Goal: Task Accomplishment & Management: Manage account settings

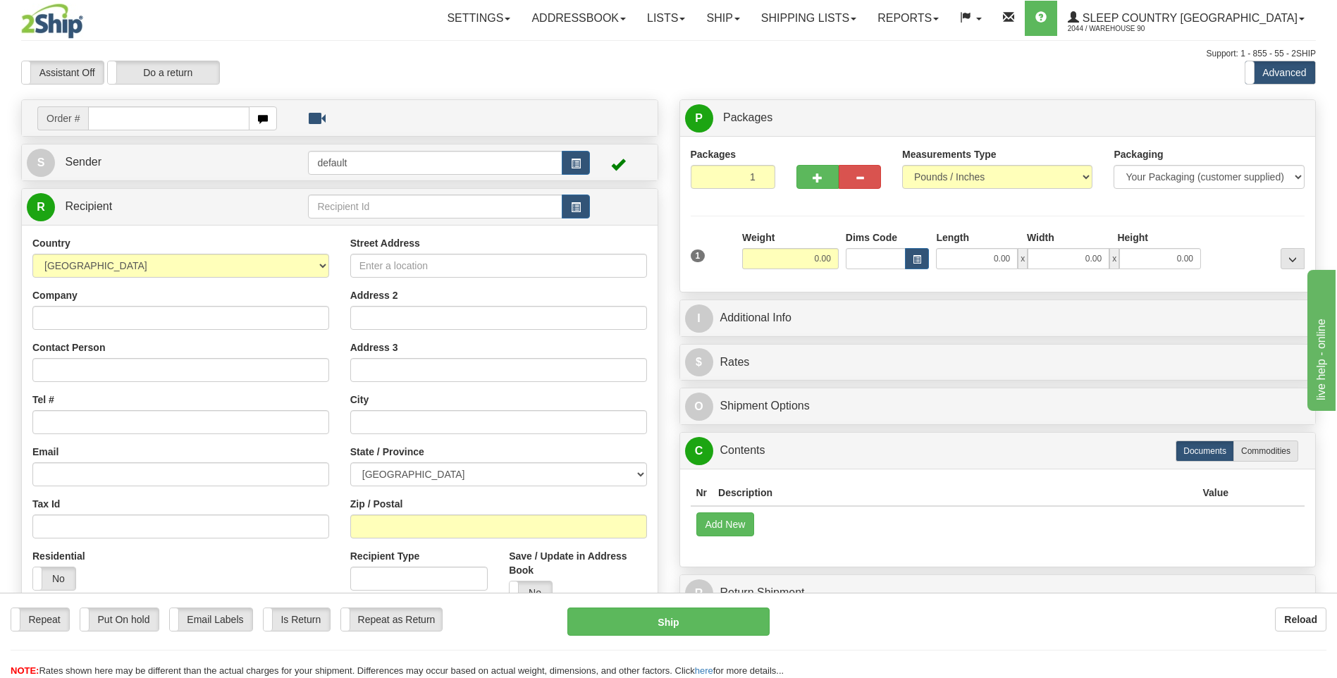
click at [101, 119] on input "text" at bounding box center [168, 118] width 161 height 24
type input "9008I006896"
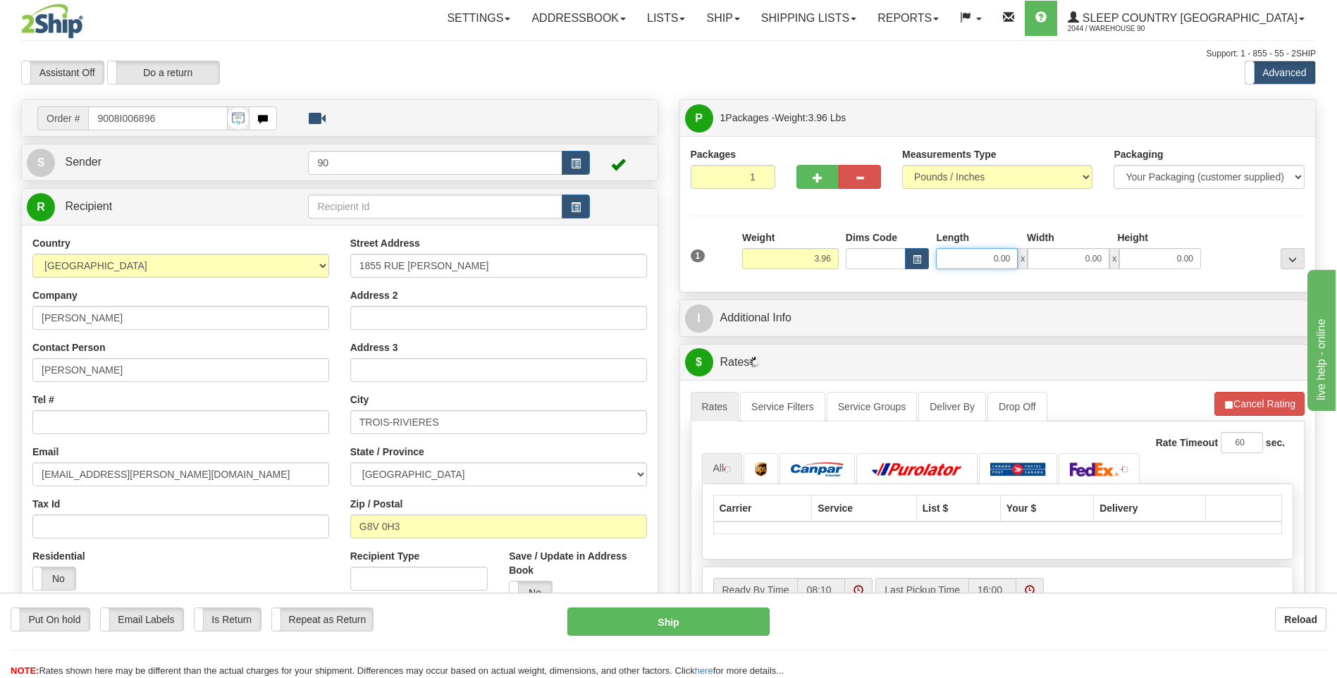
click at [984, 261] on input "0.00" at bounding box center [977, 258] width 82 height 21
type input "13.00"
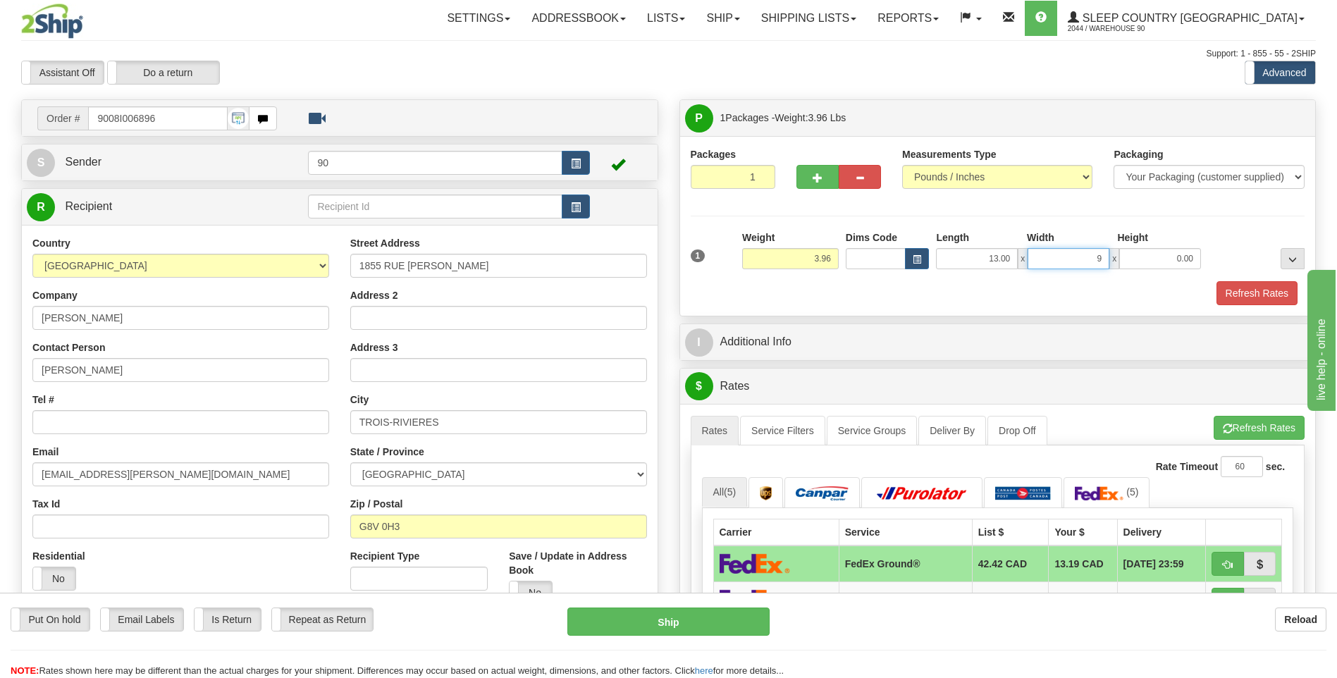
type input "9.00"
click at [1256, 291] on button "Refresh Rates" at bounding box center [1257, 293] width 81 height 24
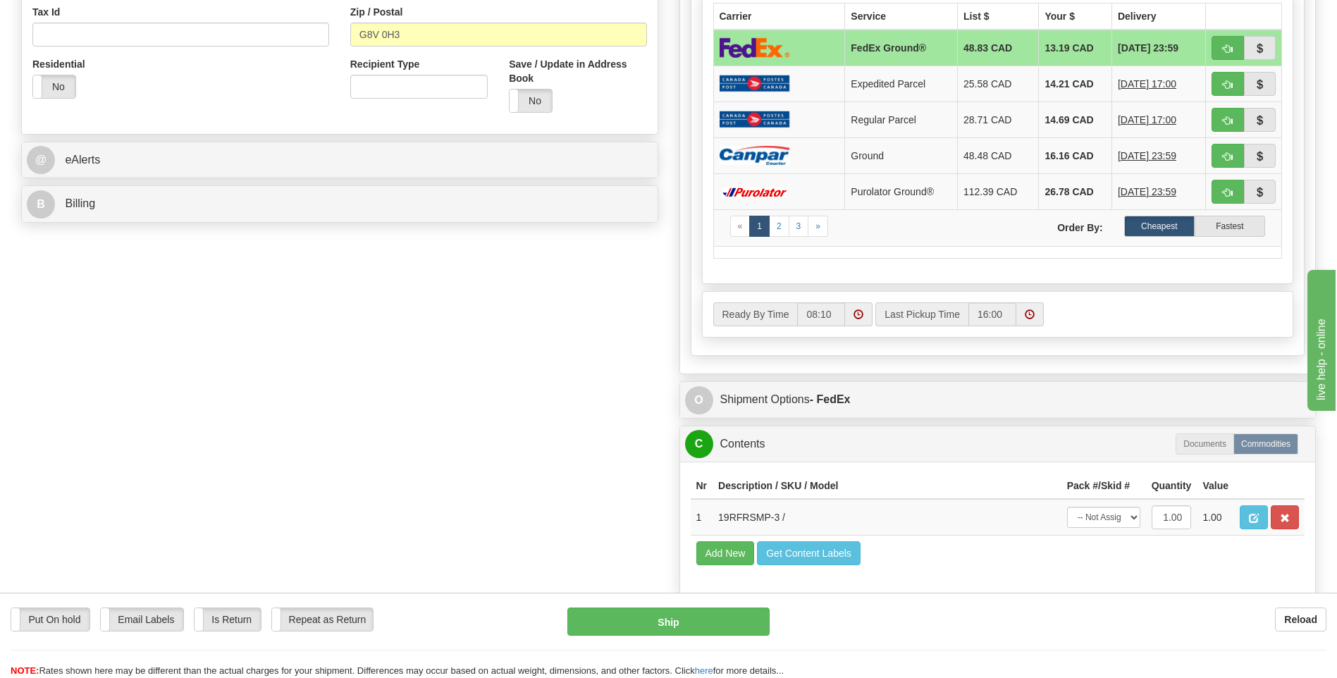
scroll to position [493, 0]
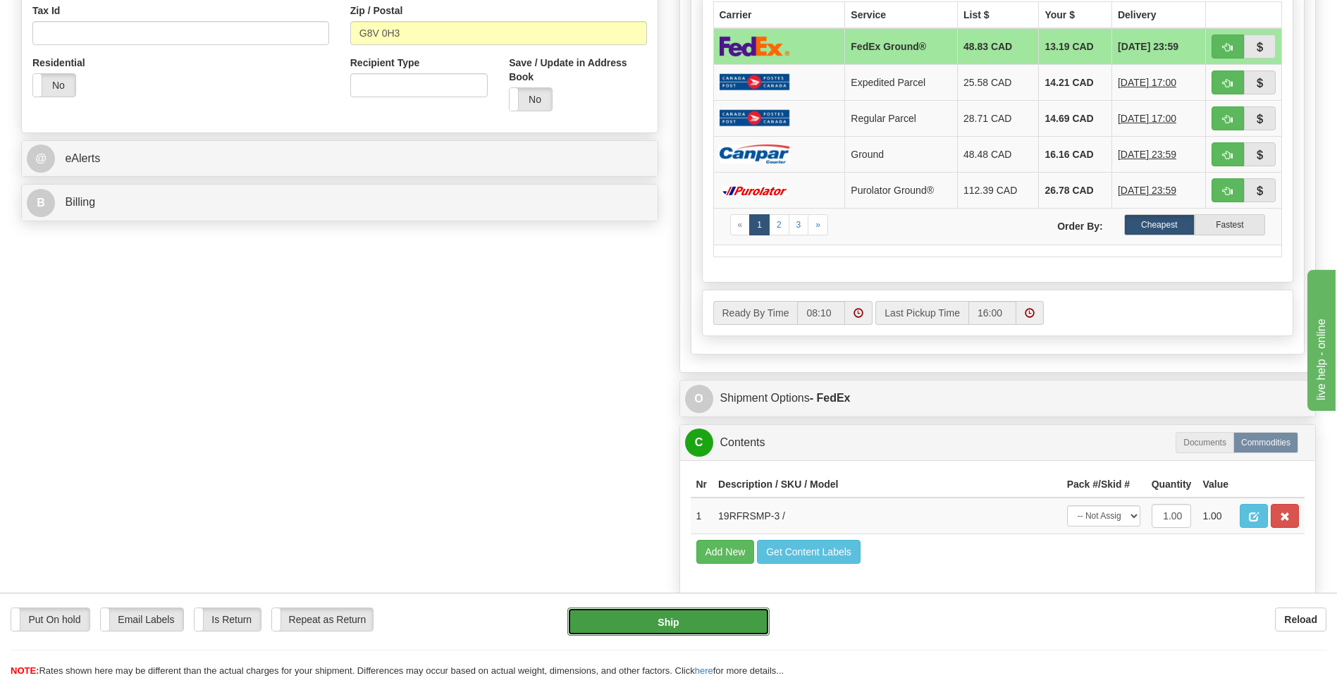
click at [671, 624] on button "Ship" at bounding box center [668, 622] width 202 height 28
type input "92"
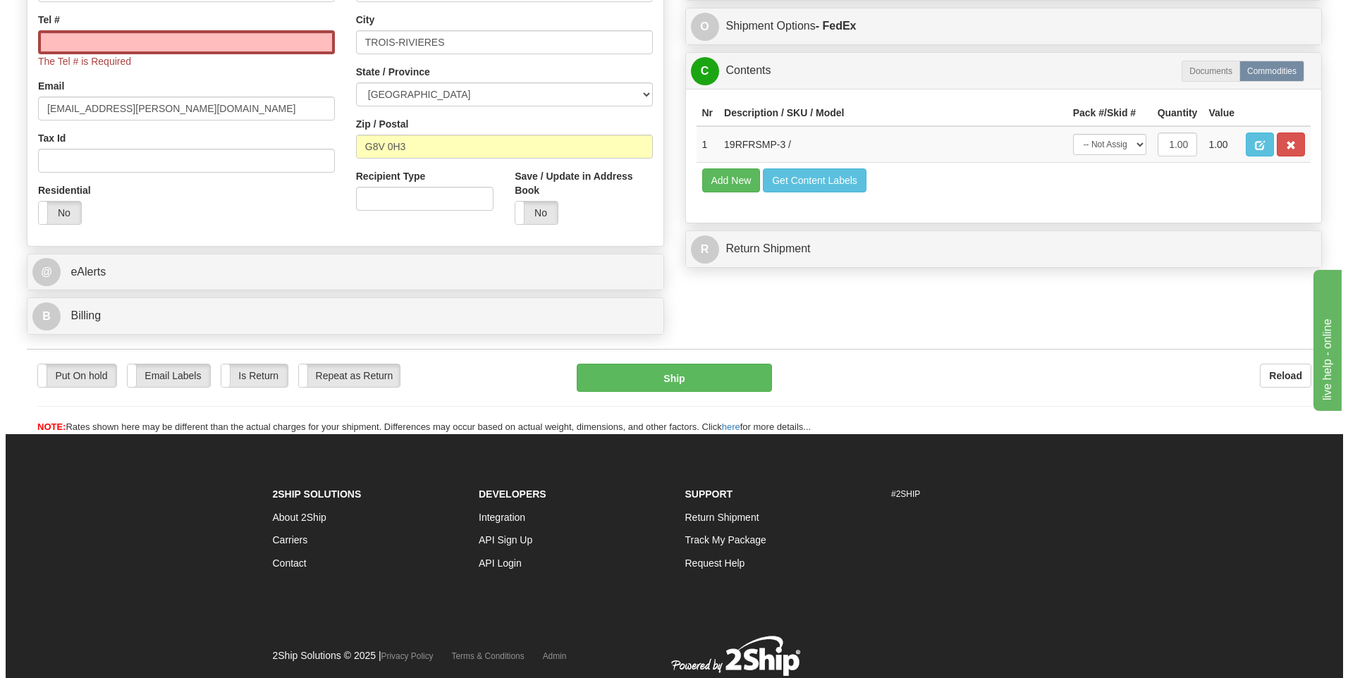
scroll to position [288, 0]
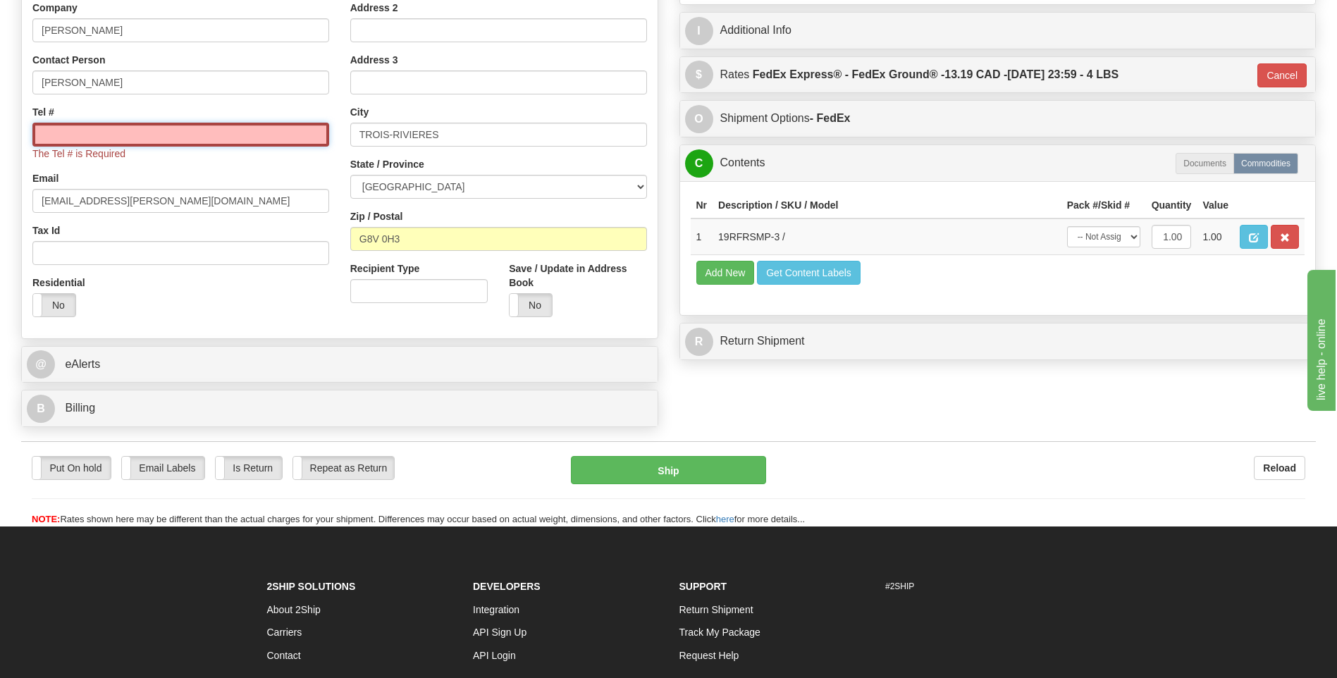
click at [73, 142] on input "Tel #" at bounding box center [180, 135] width 297 height 24
click at [61, 142] on input "Tel #" at bounding box center [180, 135] width 297 height 24
paste input "819 944-1318"
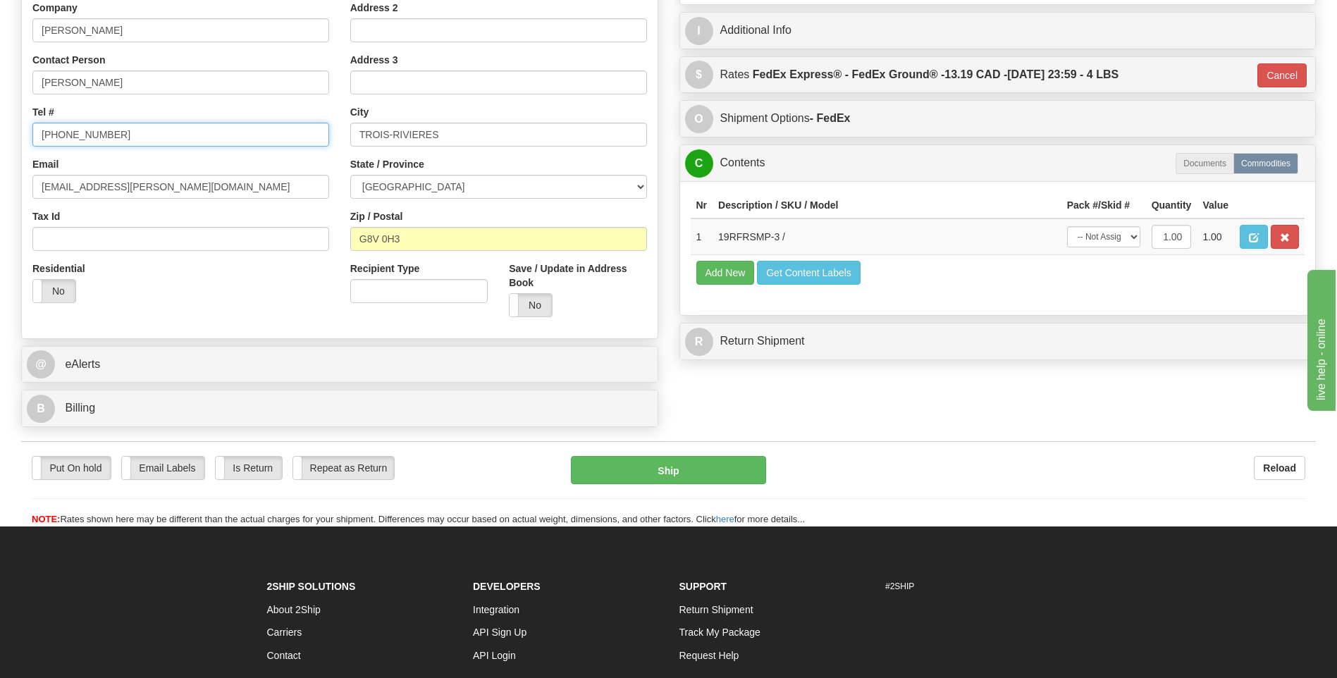
type input "819 944-1318"
click at [659, 467] on button "Ship" at bounding box center [668, 470] width 195 height 28
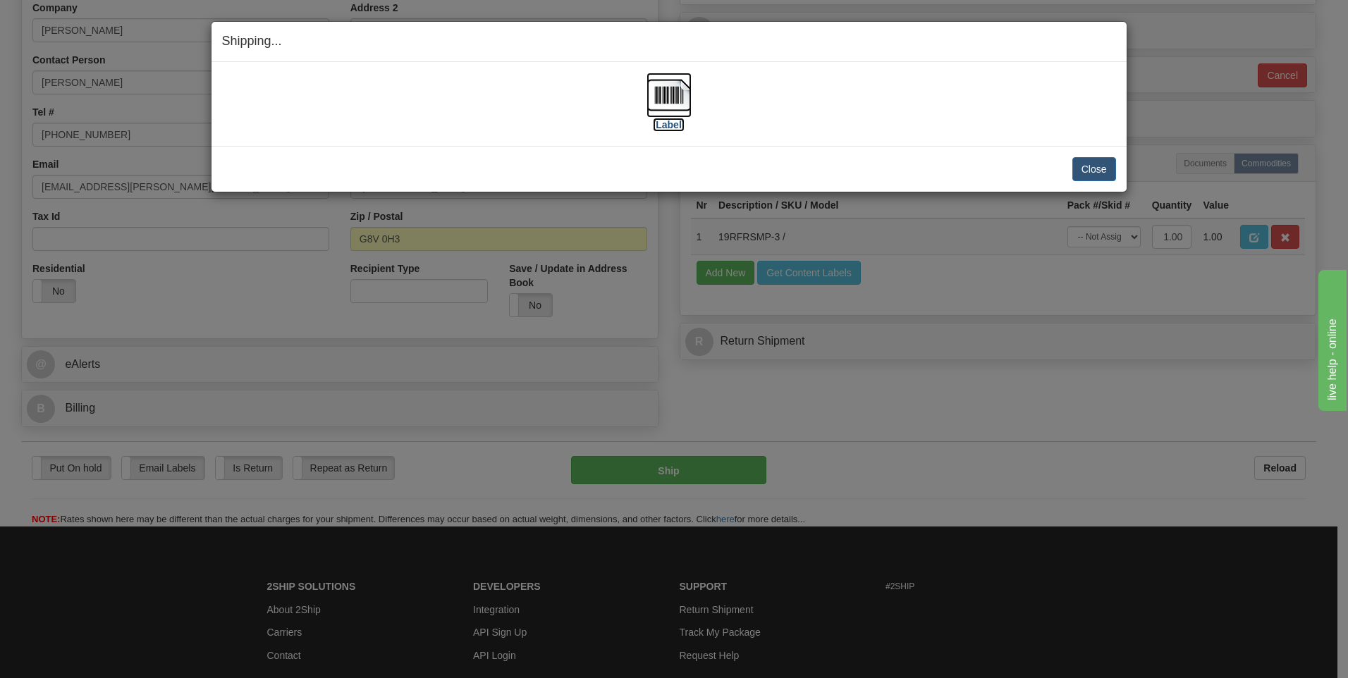
click at [674, 93] on img at bounding box center [668, 95] width 45 height 45
click at [1107, 164] on button "Close" at bounding box center [1094, 169] width 44 height 24
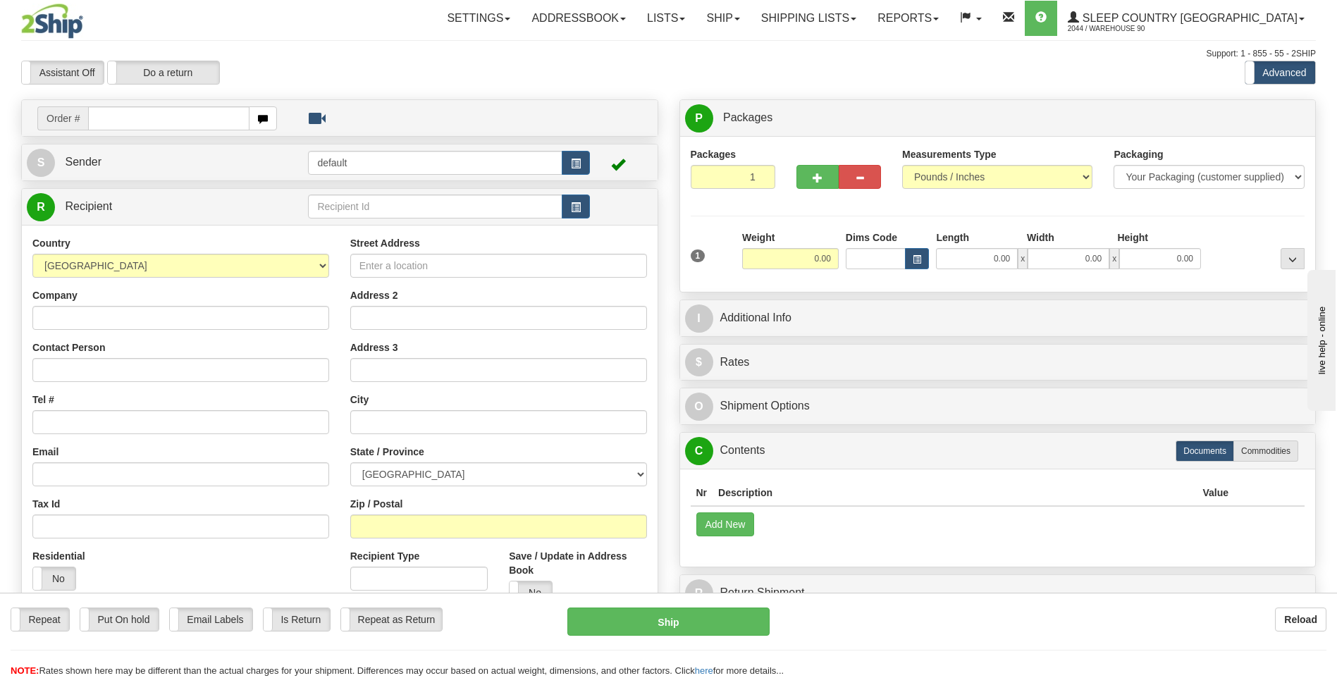
click at [121, 114] on input "text" at bounding box center [168, 118] width 161 height 24
type input "9000I005795"
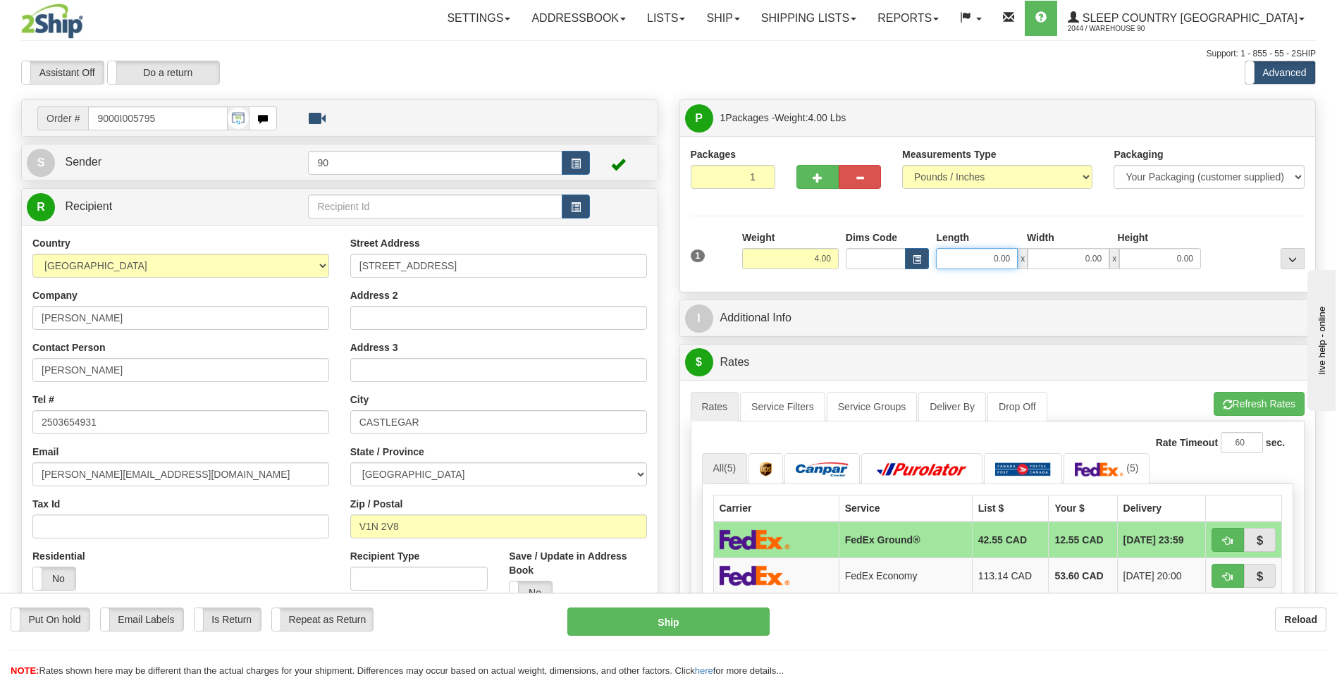
drag, startPoint x: 970, startPoint y: 259, endPoint x: 1048, endPoint y: 256, distance: 78.3
click at [1048, 256] on div "0.00 x 0.00 x 0.00" at bounding box center [1068, 258] width 265 height 21
type input "12.00"
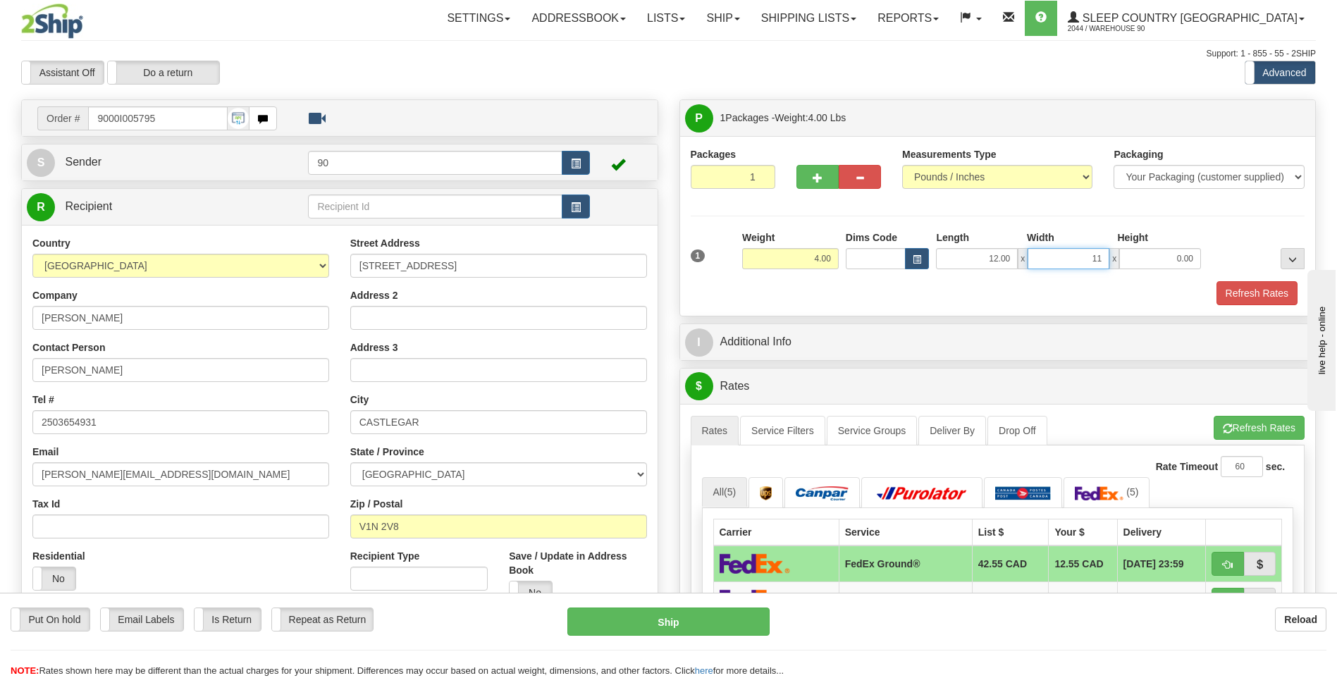
type input "11.00"
type input "5.00"
click at [1256, 290] on button "Refresh Rates" at bounding box center [1257, 293] width 81 height 24
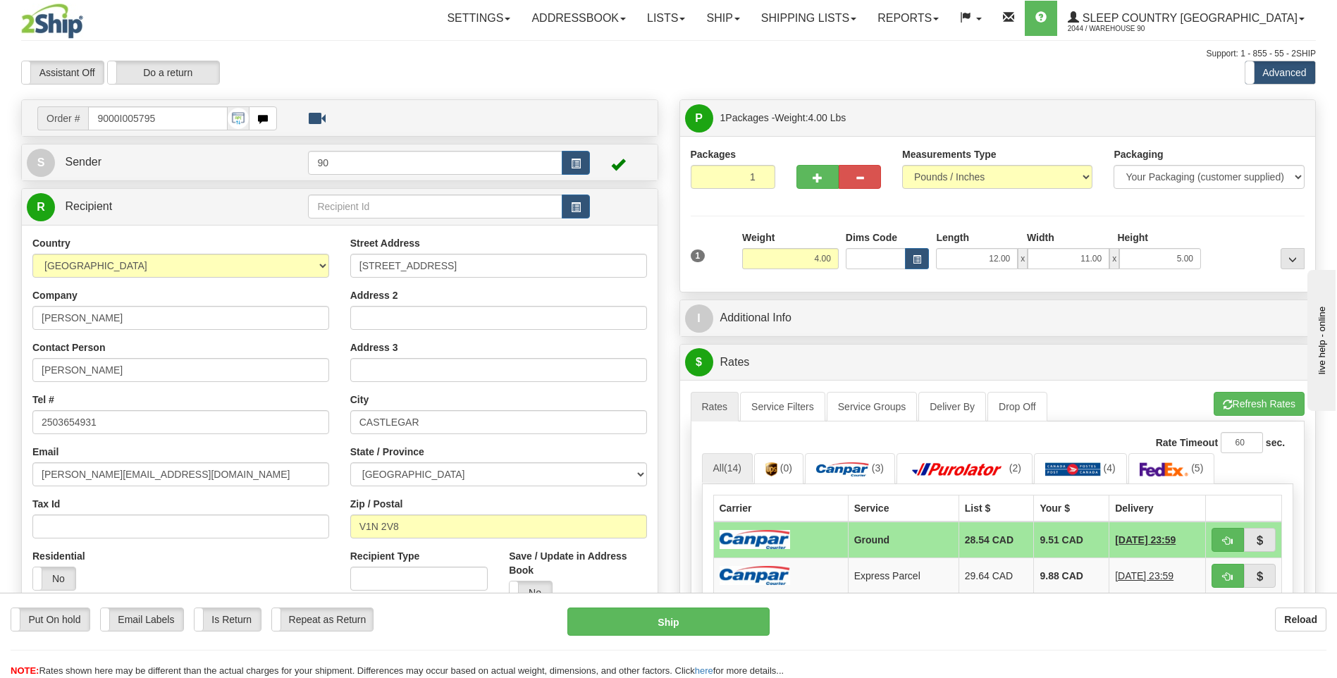
click at [984, 288] on div "Packages 1 1 Measurements Type" at bounding box center [998, 214] width 636 height 156
click at [983, 287] on div "Packages 1 1 Measurements Type" at bounding box center [998, 214] width 636 height 156
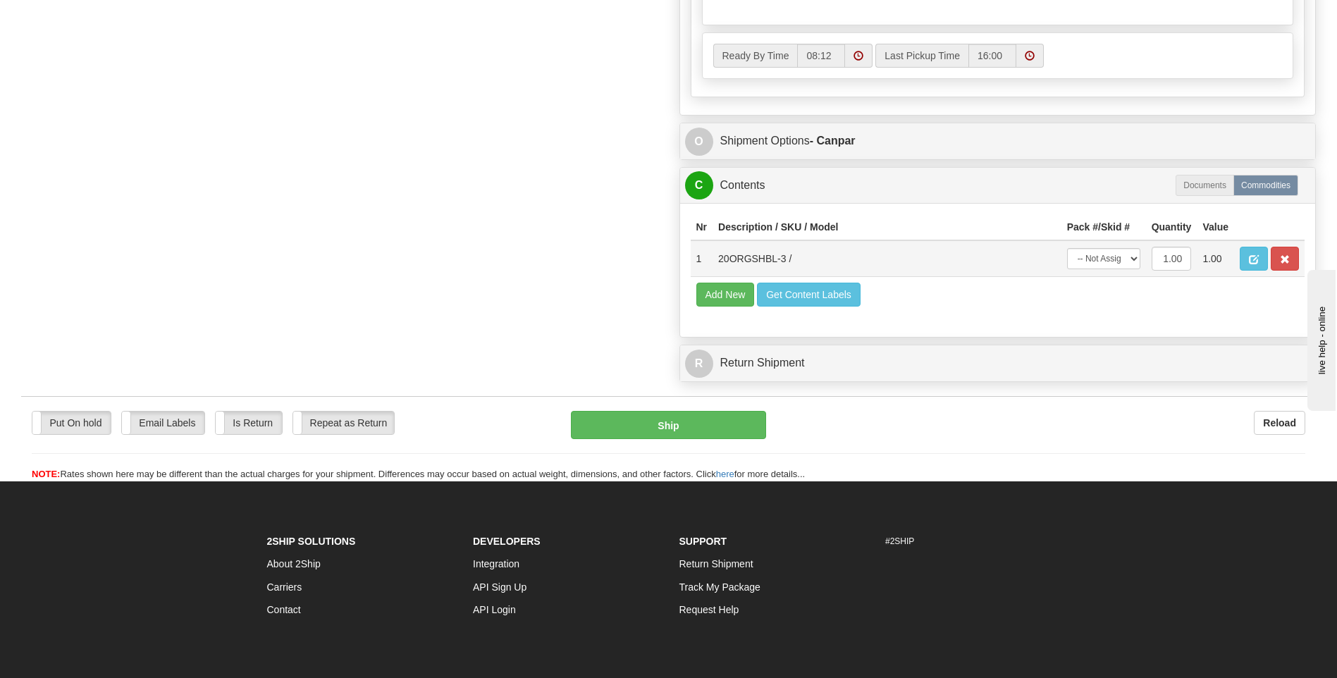
scroll to position [775, 0]
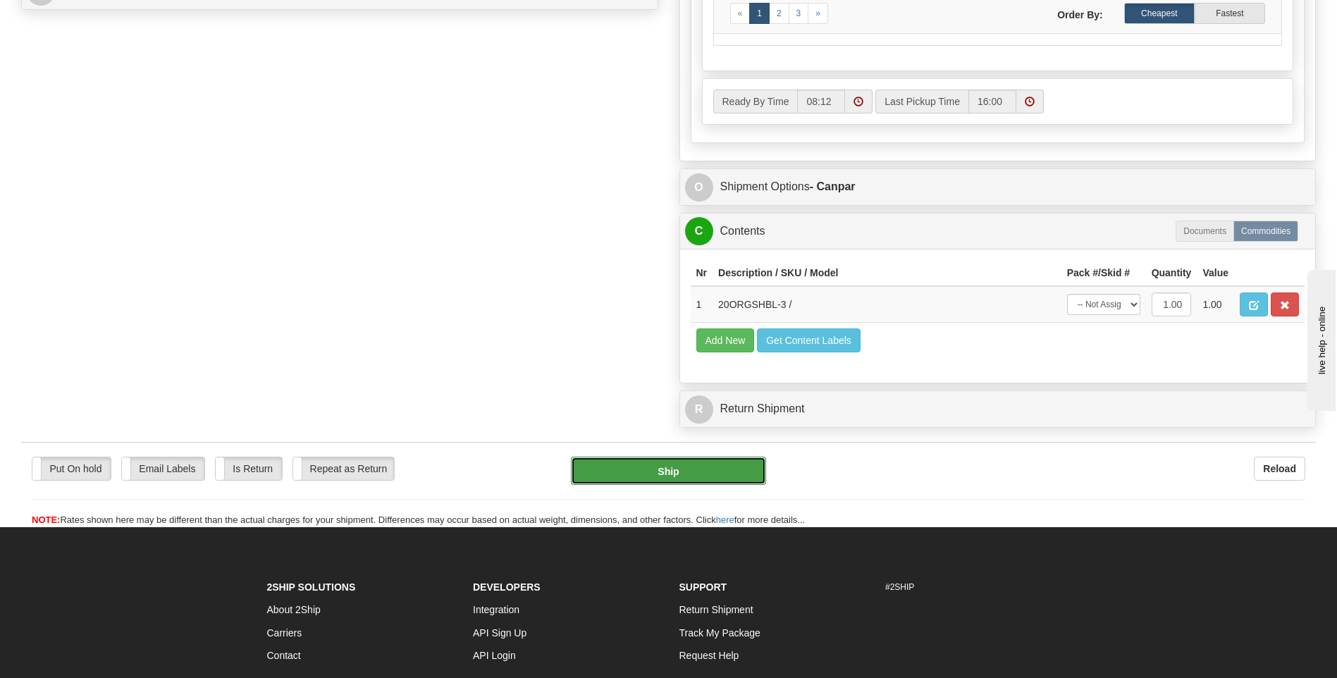
click at [646, 471] on button "Ship" at bounding box center [668, 471] width 195 height 28
type input "1"
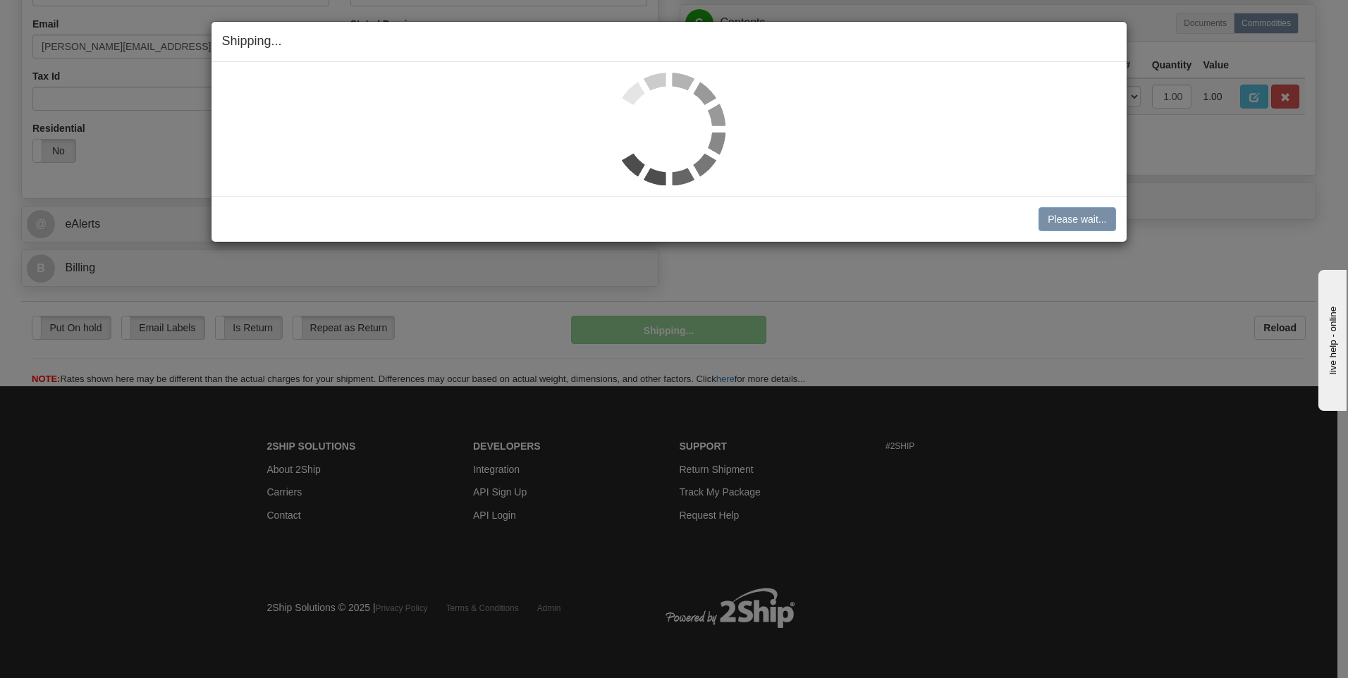
scroll to position [429, 0]
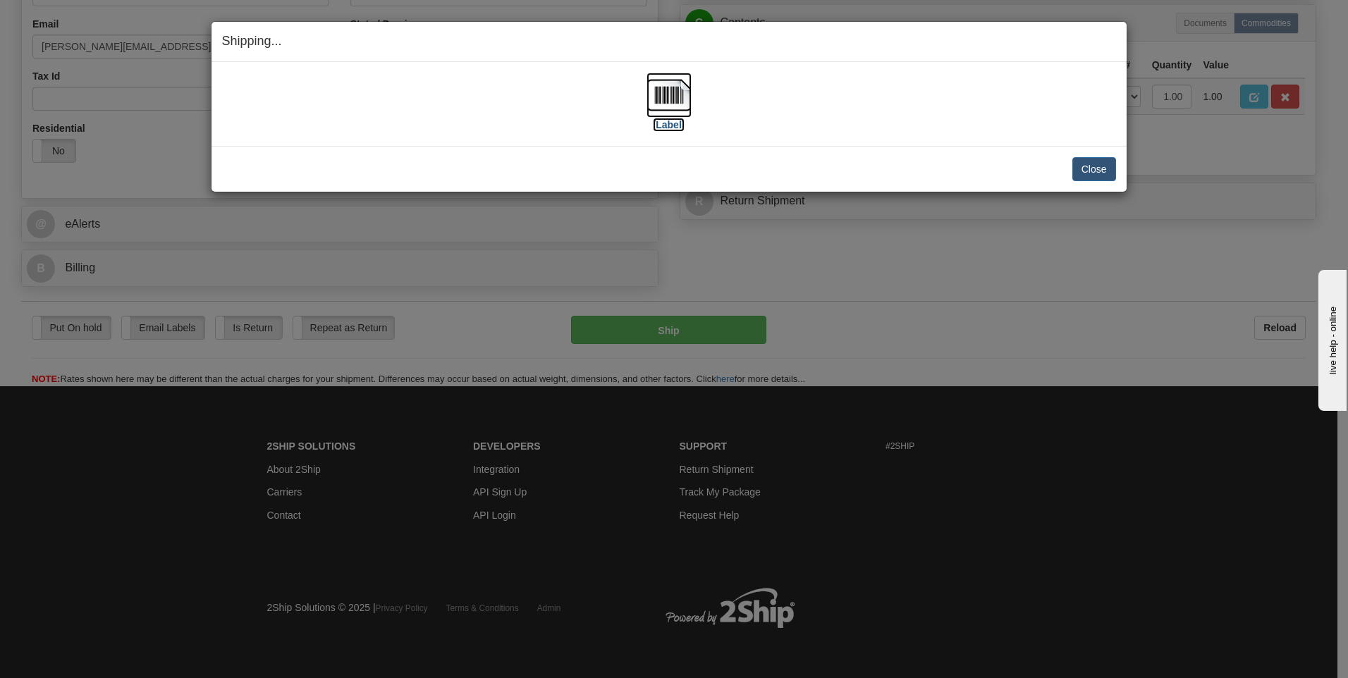
click at [667, 87] on img at bounding box center [668, 95] width 45 height 45
click at [1095, 164] on button "Close" at bounding box center [1094, 169] width 44 height 24
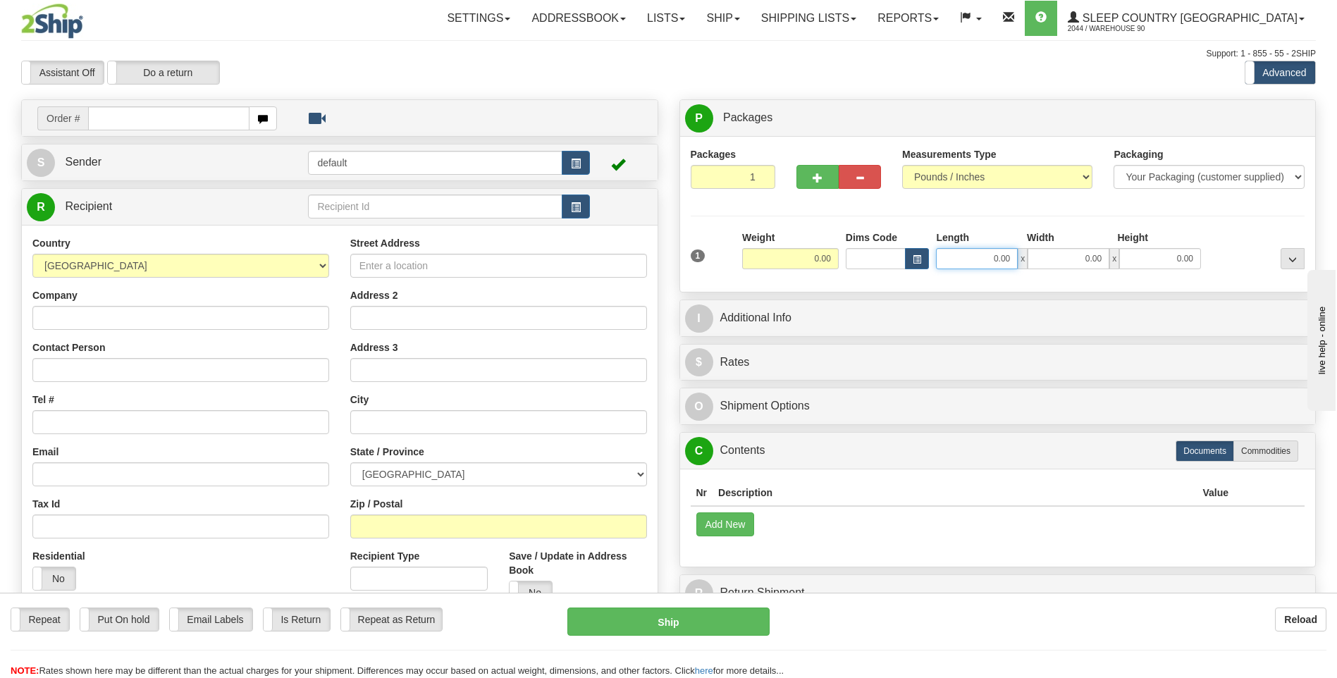
click at [968, 257] on input "0.00" at bounding box center [977, 258] width 82 height 21
type input "0.00"
click at [116, 116] on input "text" at bounding box center [168, 118] width 161 height 24
type input "9000I005795"
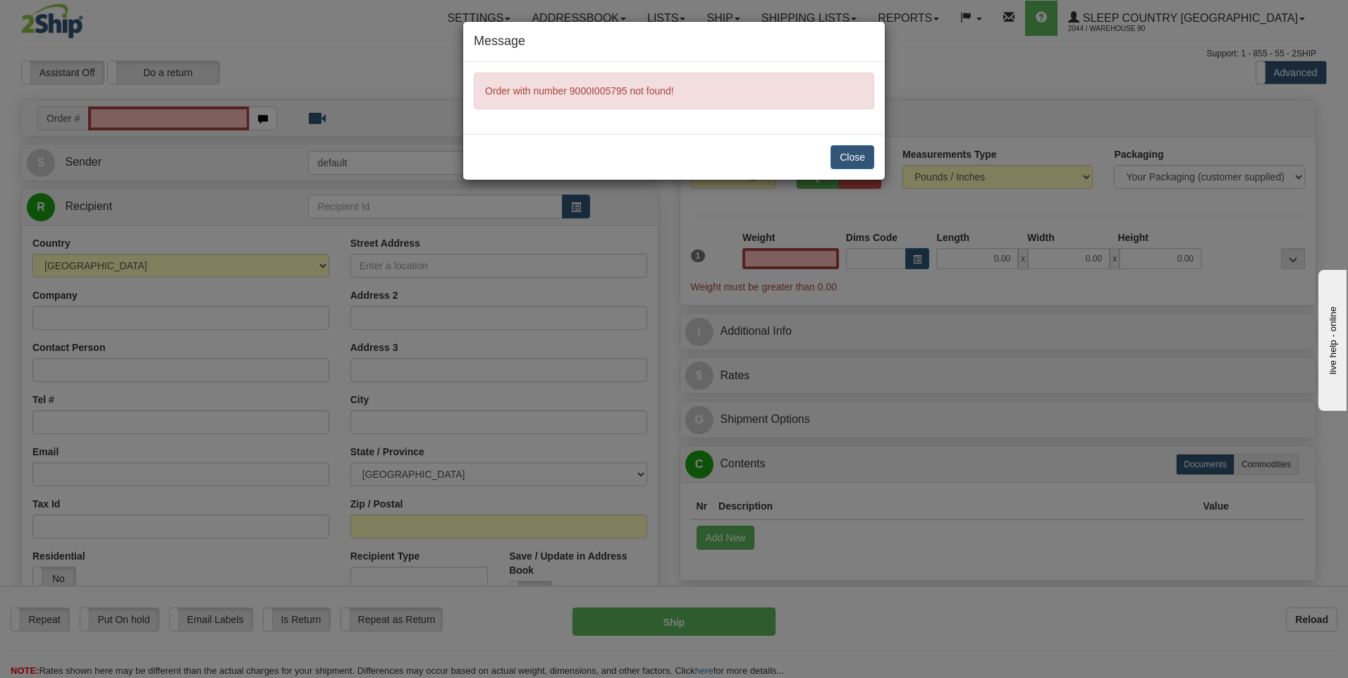
type input "0.00"
click at [847, 156] on button "Close" at bounding box center [852, 157] width 44 height 24
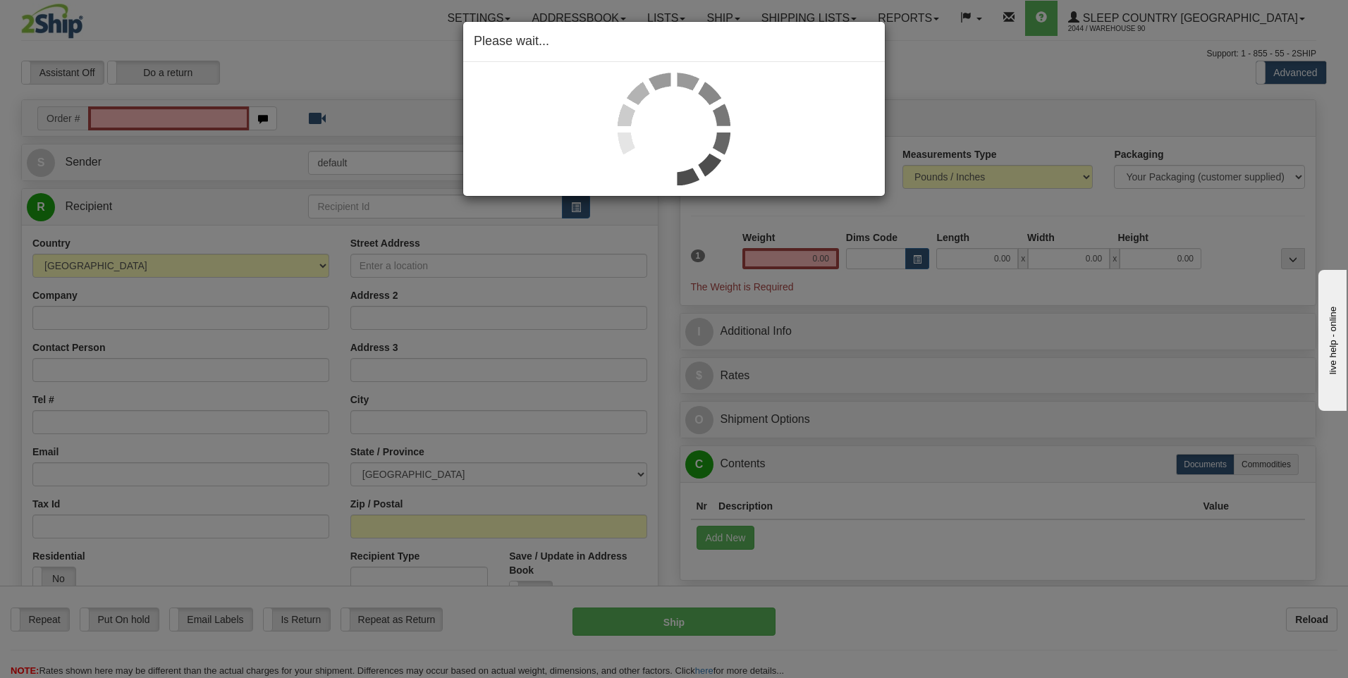
click at [125, 113] on div "Please wait..." at bounding box center [674, 339] width 1348 height 678
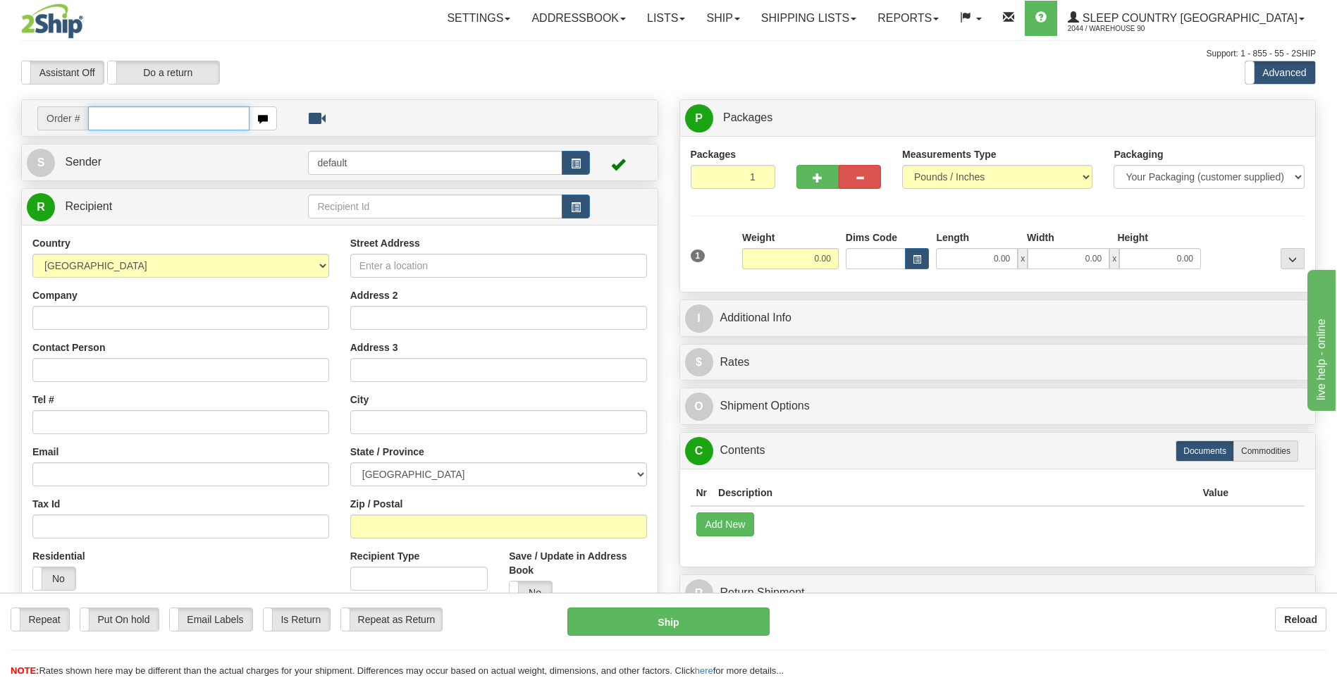
click at [111, 120] on input "text" at bounding box center [168, 118] width 161 height 24
type input "9002I005704"
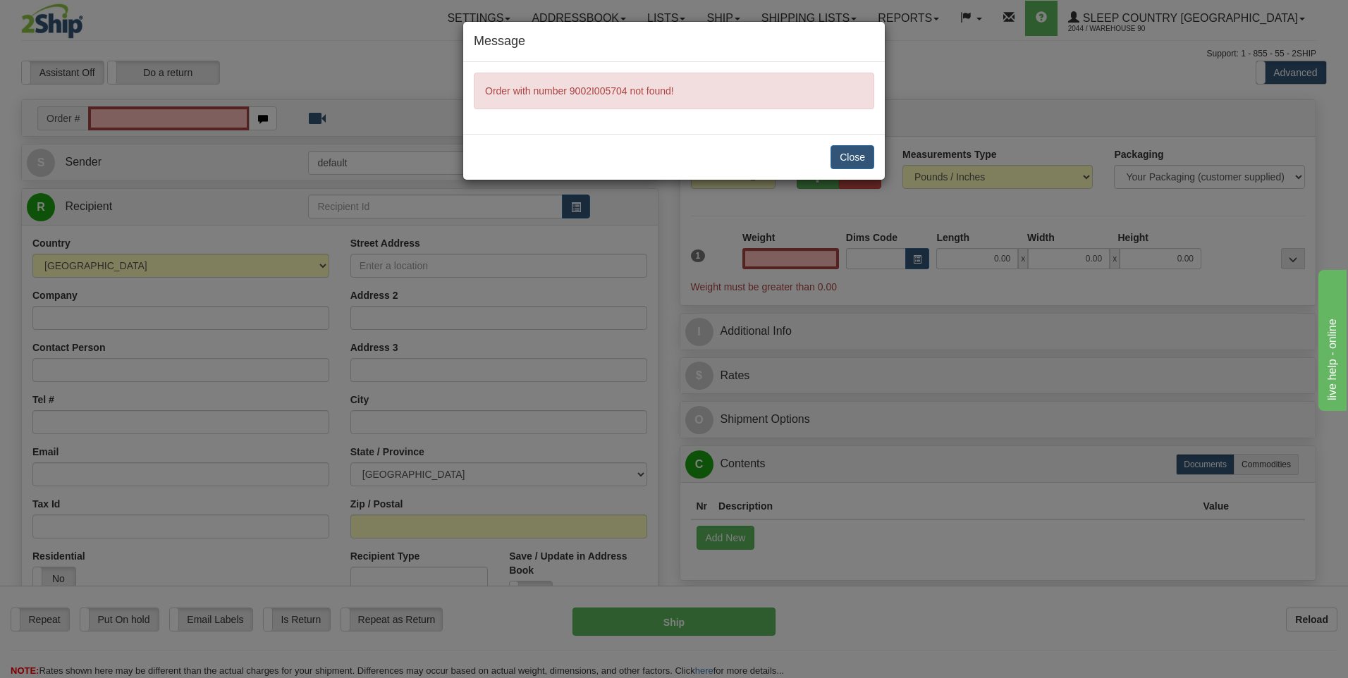
type input "0.00"
click at [847, 161] on button "Close" at bounding box center [852, 157] width 44 height 24
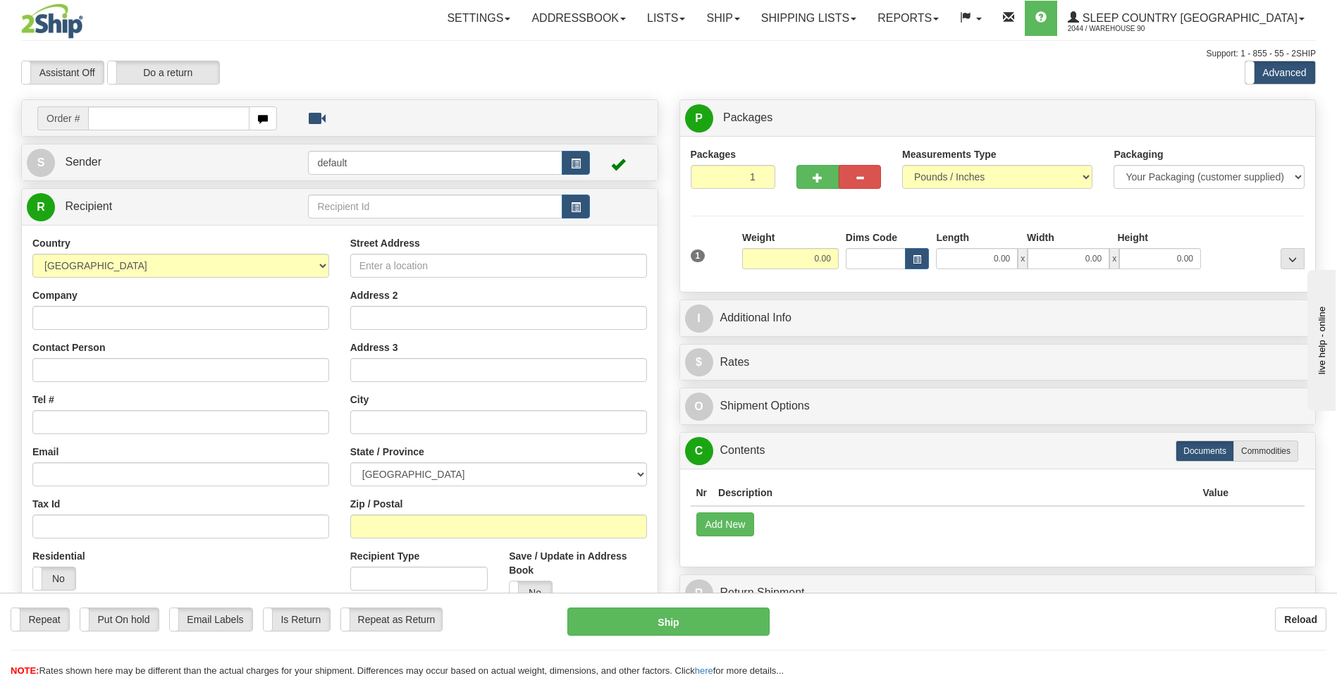
click at [121, 117] on input "text" at bounding box center [168, 118] width 161 height 24
type input "9000I005795"
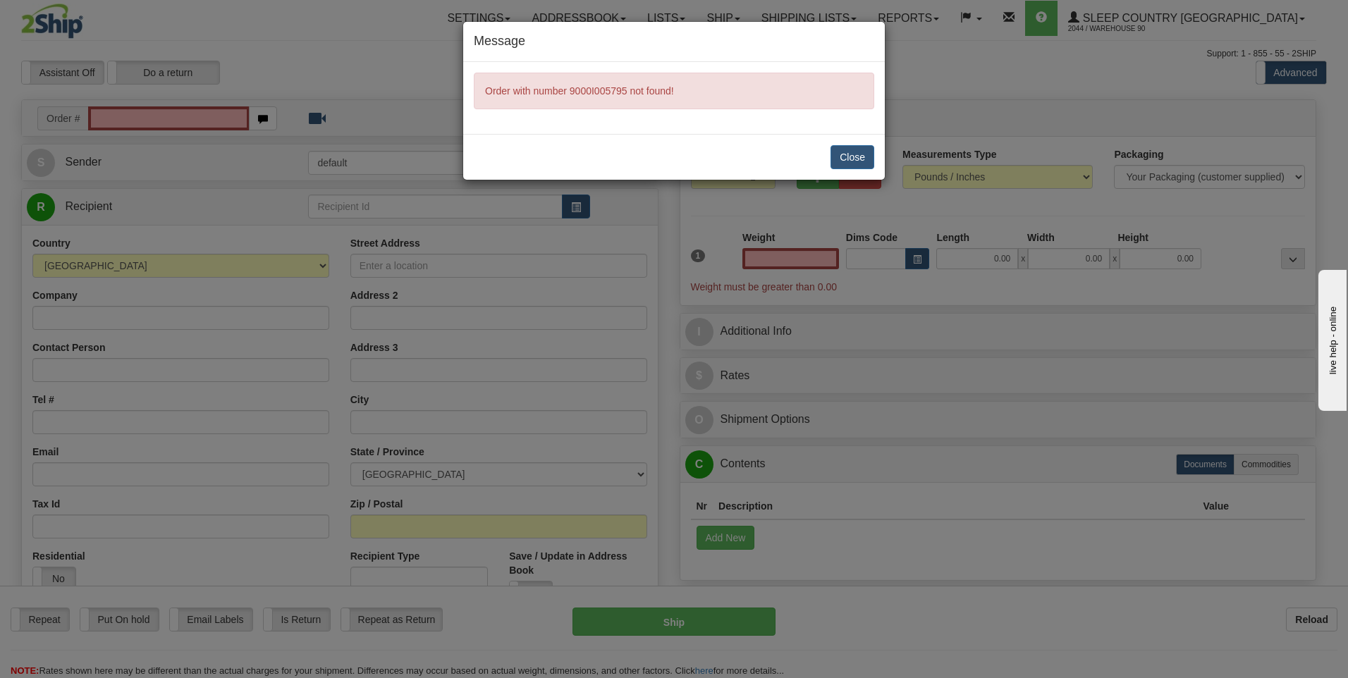
type input "0.00"
click at [844, 161] on button "Close" at bounding box center [852, 157] width 44 height 24
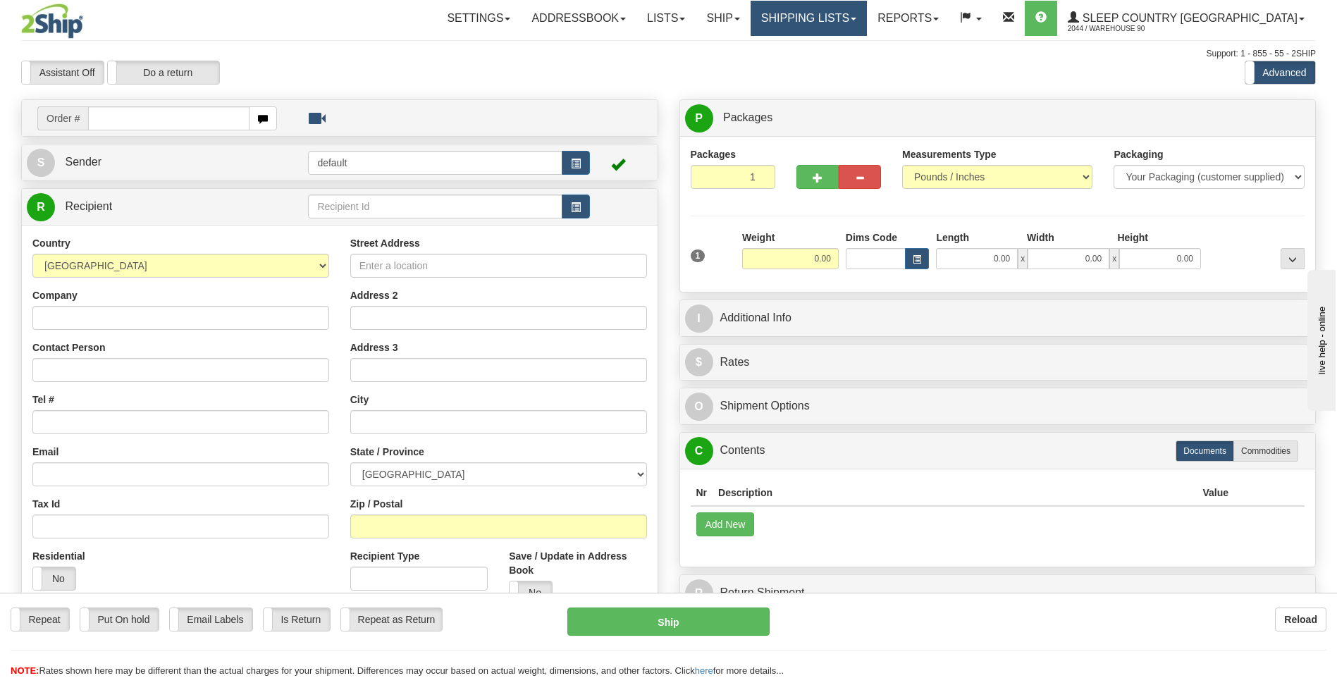
click at [867, 24] on link "Shipping lists" at bounding box center [809, 18] width 116 height 35
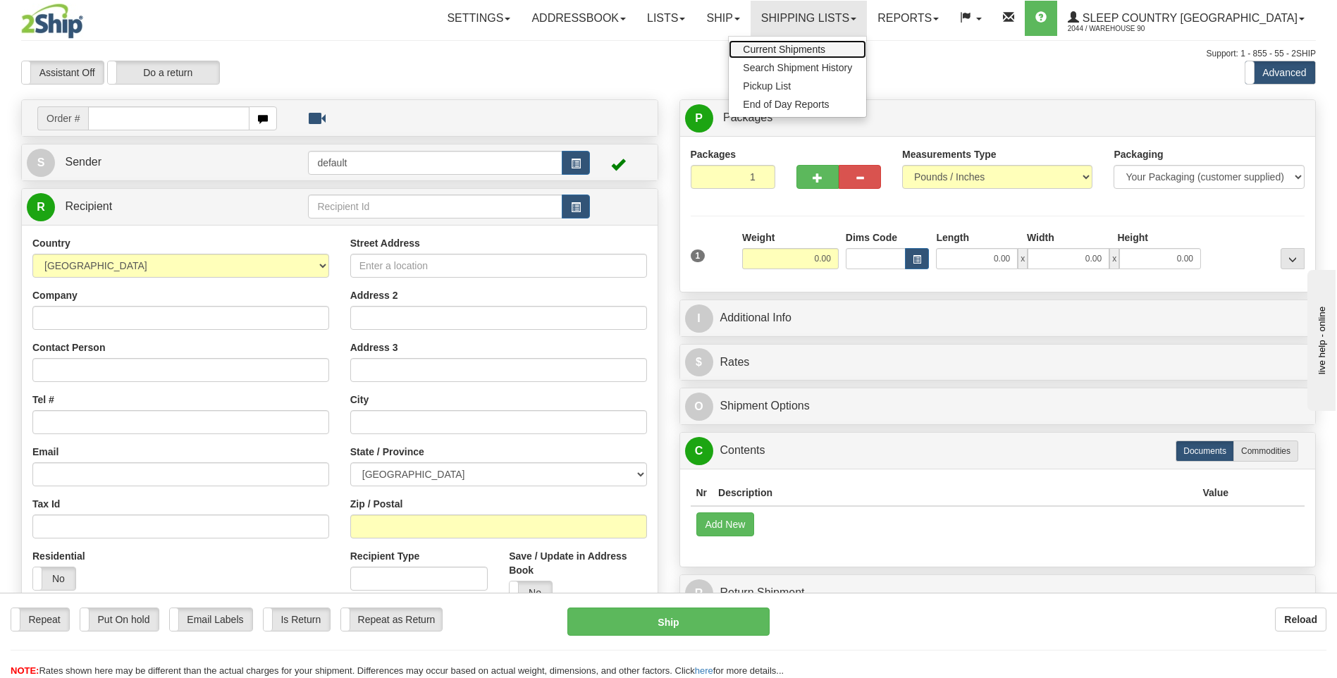
click at [825, 53] on span "Current Shipments" at bounding box center [784, 49] width 82 height 11
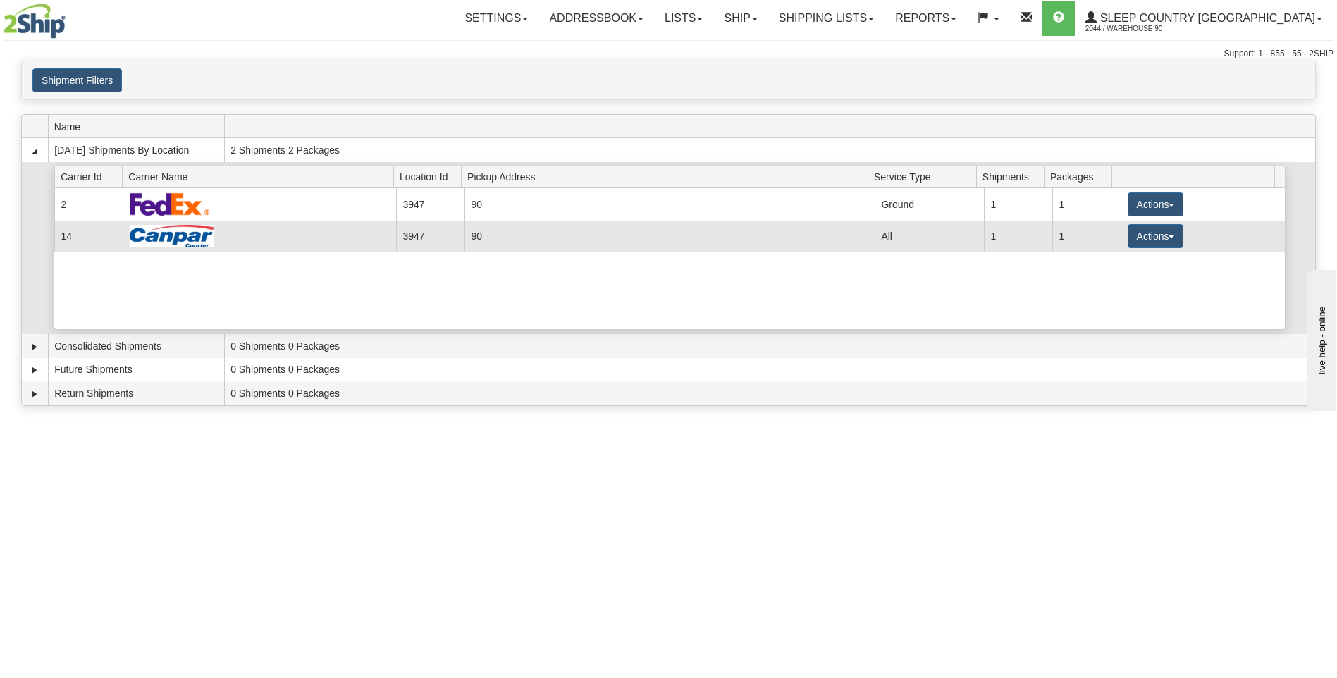
click at [310, 243] on td at bounding box center [260, 237] width 274 height 32
click at [1167, 235] on button "Actions" at bounding box center [1156, 236] width 56 height 24
click at [1112, 266] on span "Details" at bounding box center [1103, 262] width 38 height 10
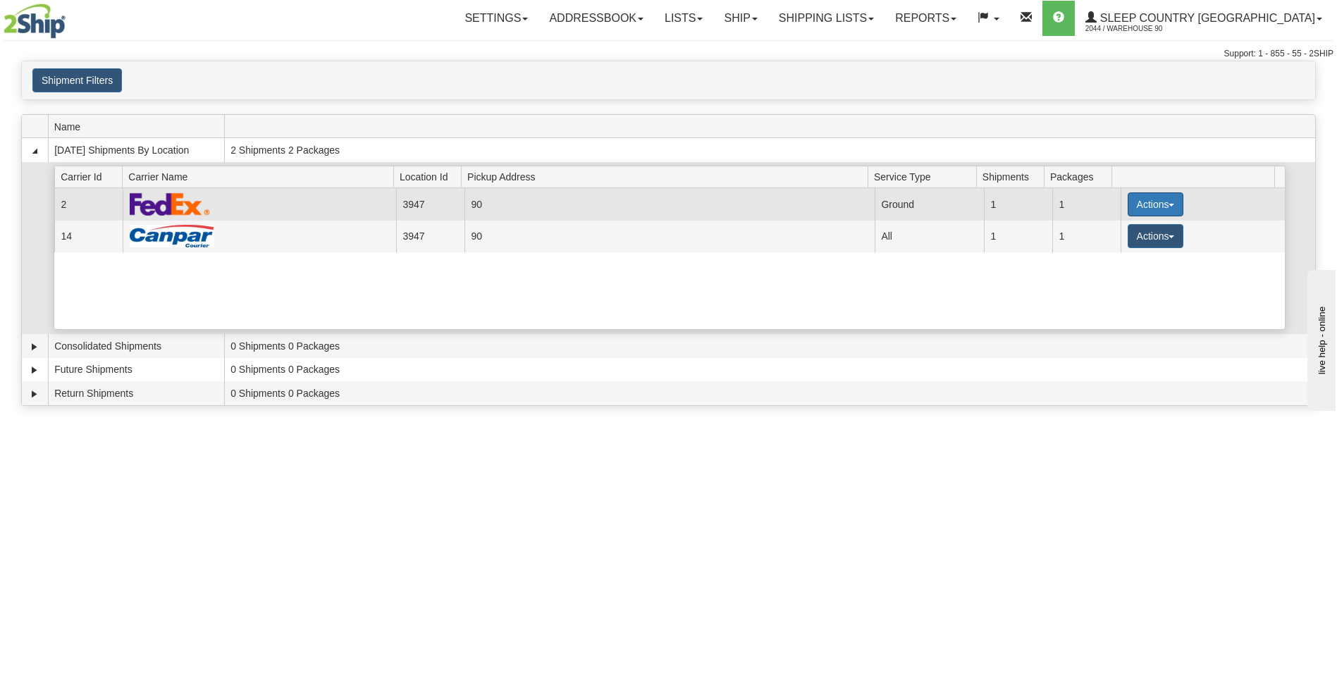
click at [1148, 202] on button "Actions" at bounding box center [1156, 204] width 56 height 24
click at [1117, 230] on span "Details" at bounding box center [1103, 231] width 38 height 10
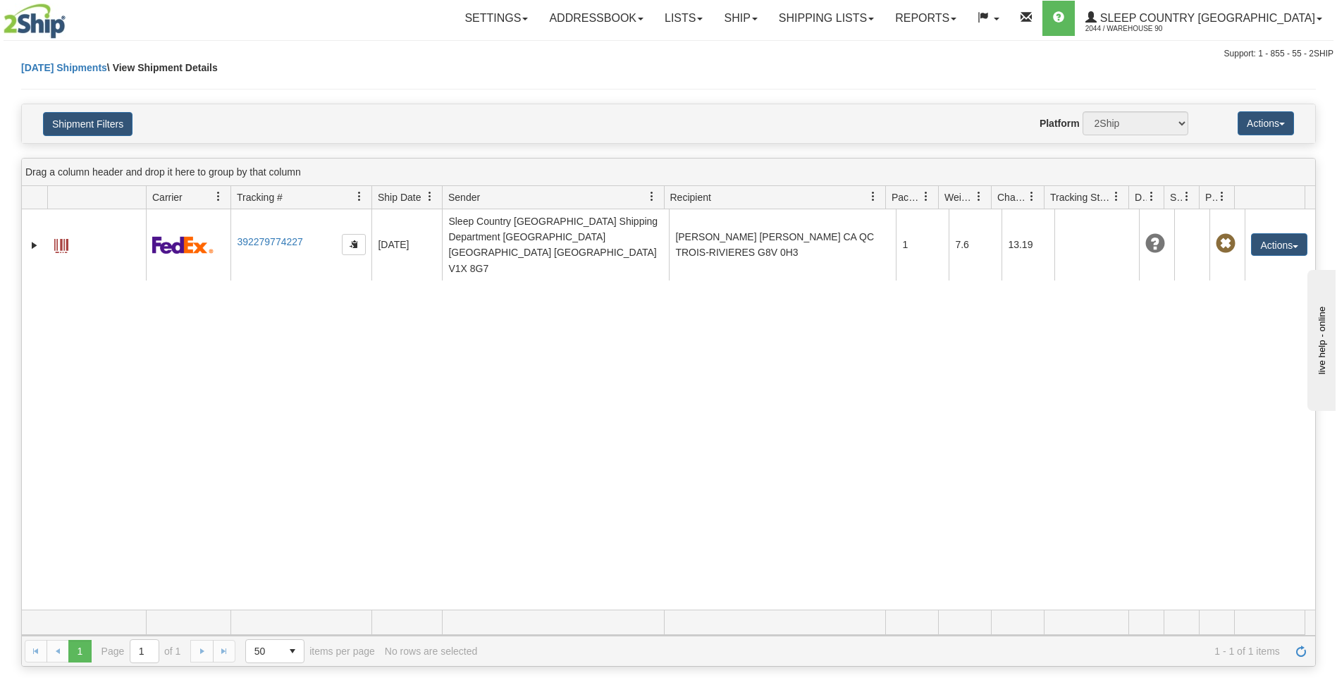
click at [726, 406] on div "31482837 2044 392279774227 08/19/2025 08/19/2025 11:11:52 AM Sleep Country Cana…" at bounding box center [669, 409] width 1294 height 400
click at [728, 412] on div "31482837 2044 392279774227 08/19/2025 08/19/2025 11:11:52 AM Sleep Country Cana…" at bounding box center [669, 409] width 1294 height 400
drag, startPoint x: 1150, startPoint y: 396, endPoint x: 1142, endPoint y: 395, distance: 7.9
click at [1150, 396] on div "31482837 2044 392279774227 08/19/2025 08/19/2025 11:11:52 AM Sleep Country Cana…" at bounding box center [669, 409] width 1294 height 400
click at [768, 23] on link "Ship" at bounding box center [740, 18] width 54 height 35
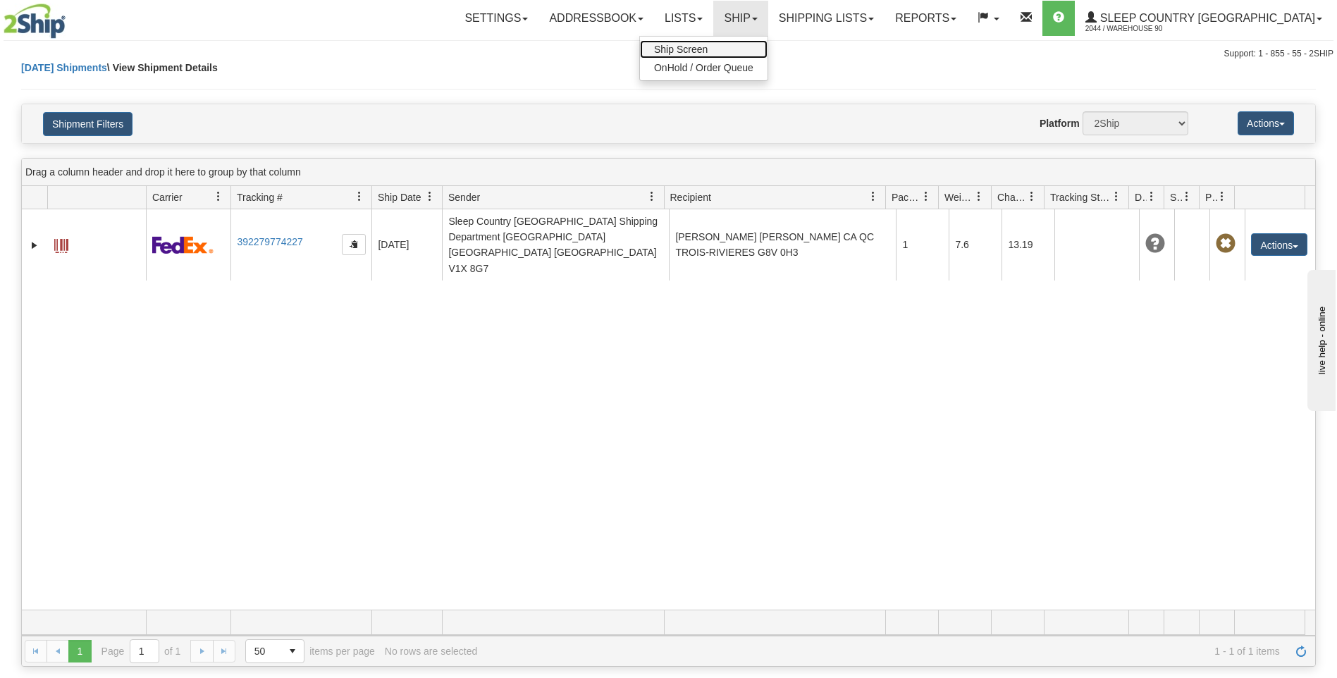
click at [708, 47] on span "Ship Screen" at bounding box center [681, 49] width 54 height 11
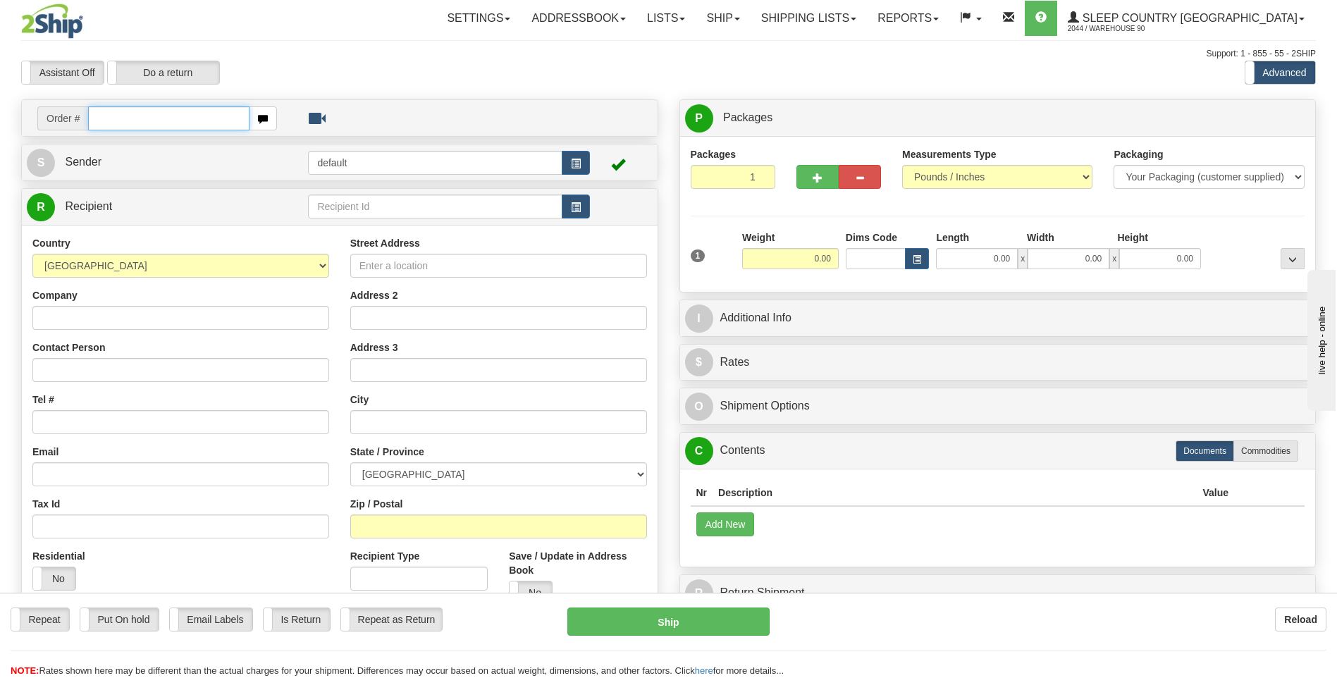
click at [124, 118] on input "text" at bounding box center [168, 118] width 161 height 24
type input "9002I005804"
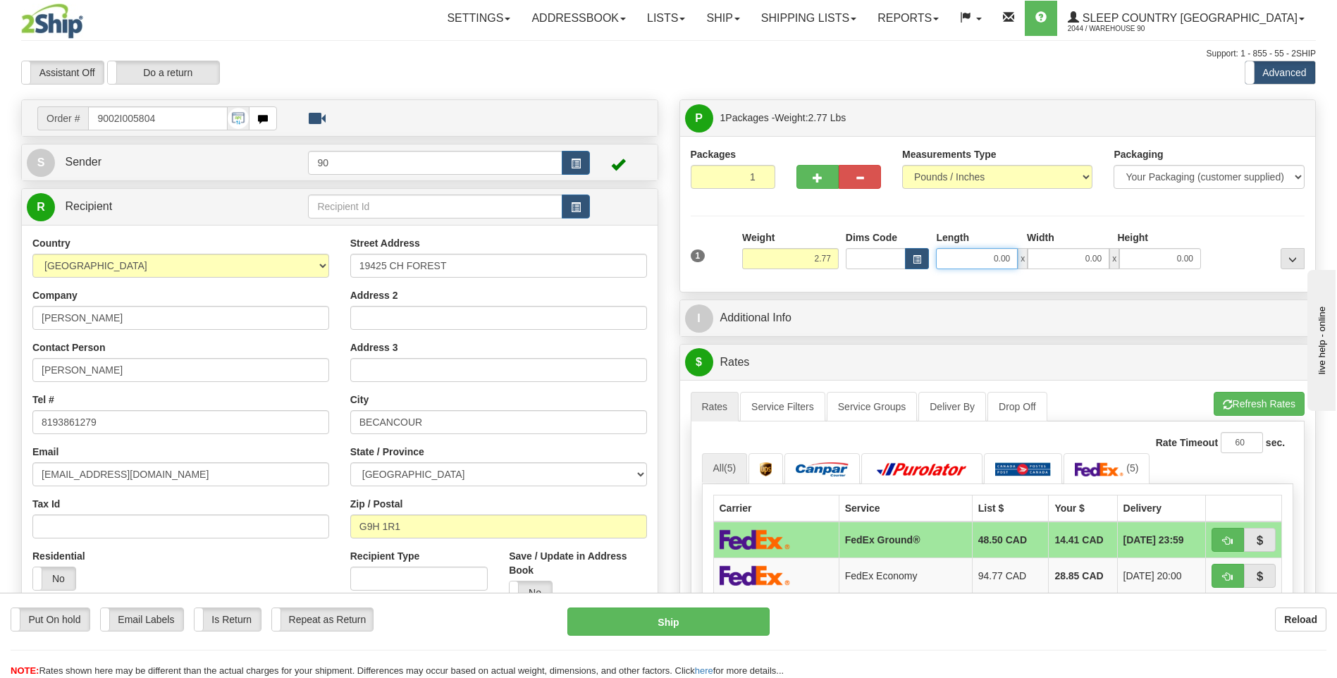
click at [976, 261] on input "0.00" at bounding box center [977, 258] width 82 height 21
type input "13.00"
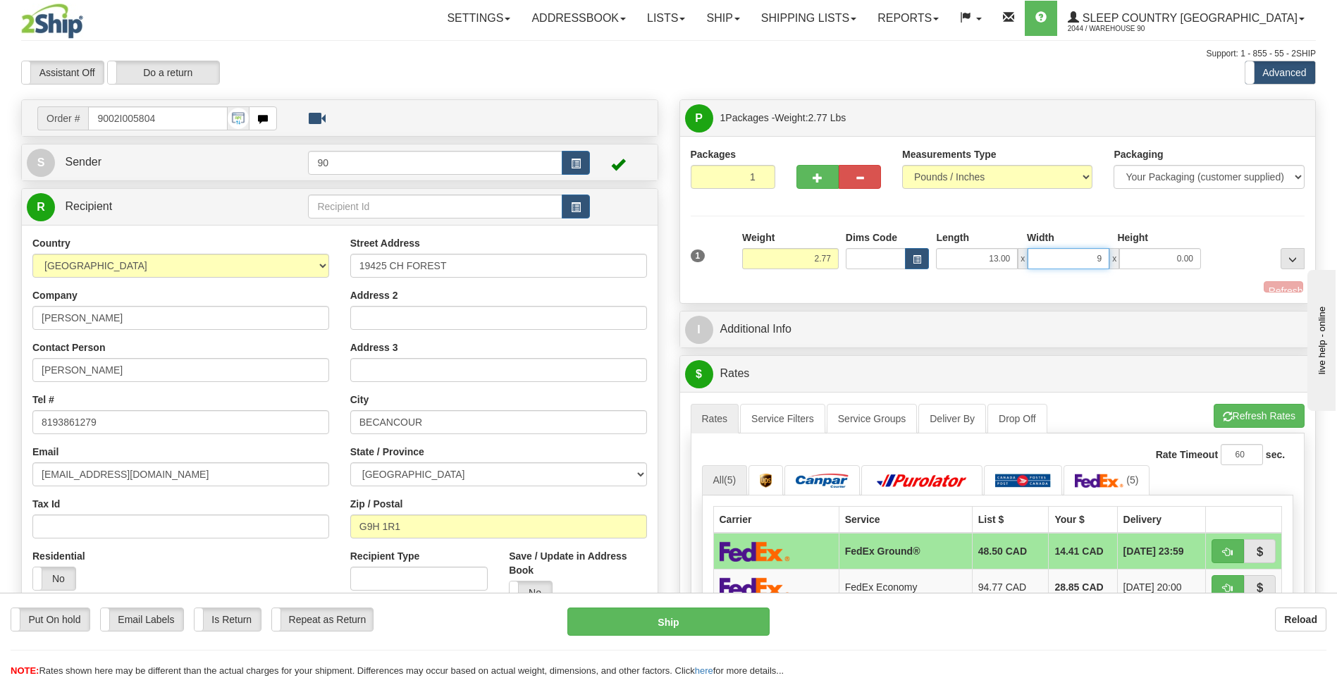
type input "9.00"
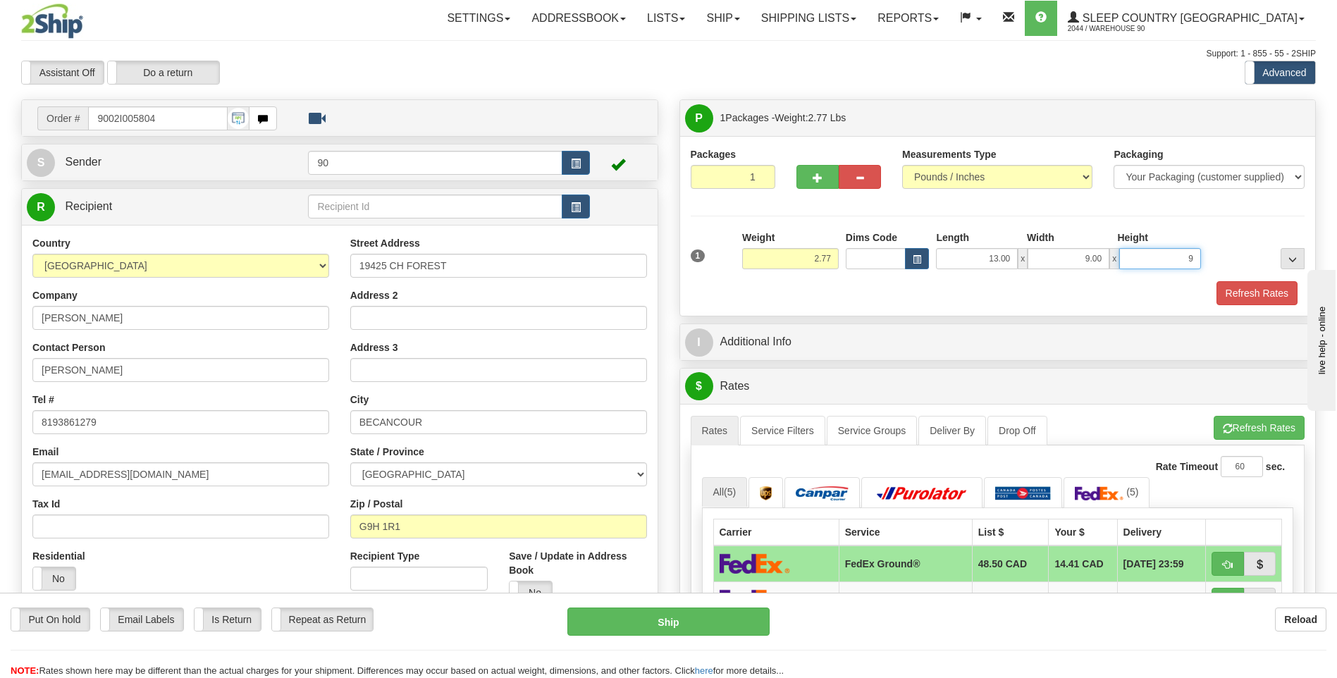
type input "9.00"
click at [1258, 295] on button "Refresh Rates" at bounding box center [1257, 293] width 81 height 24
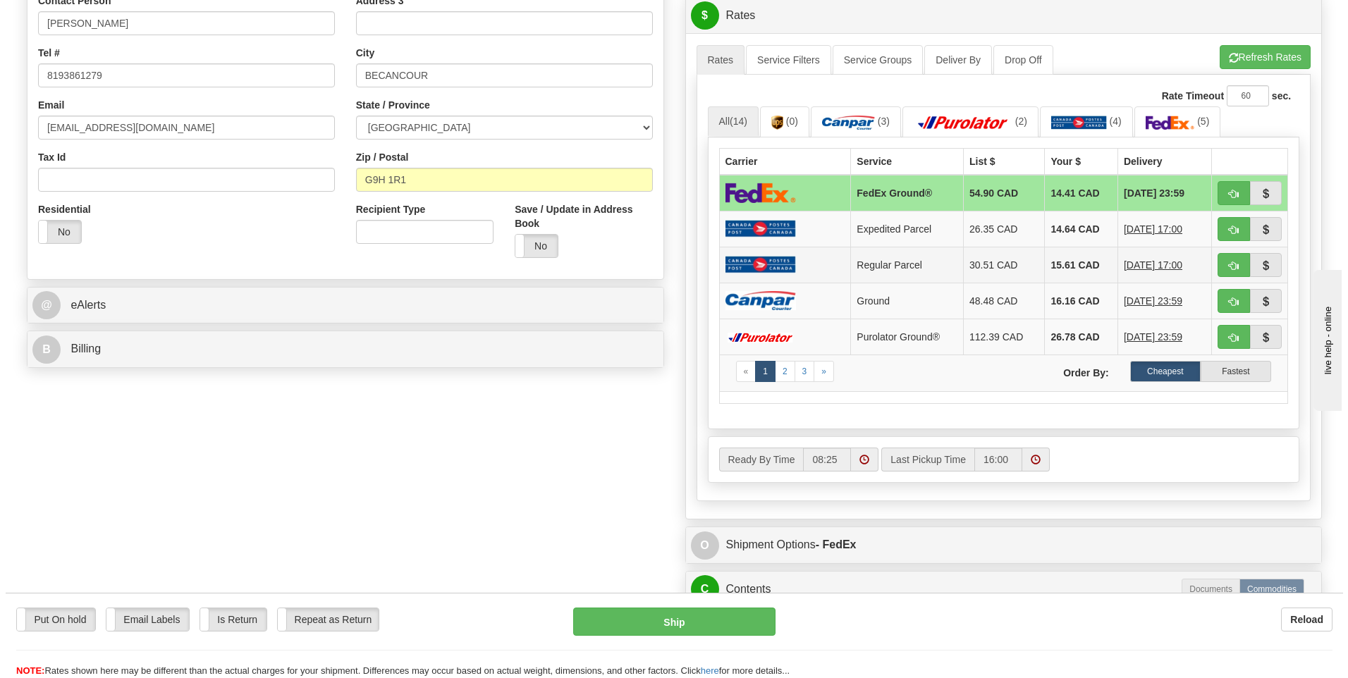
scroll to position [352, 0]
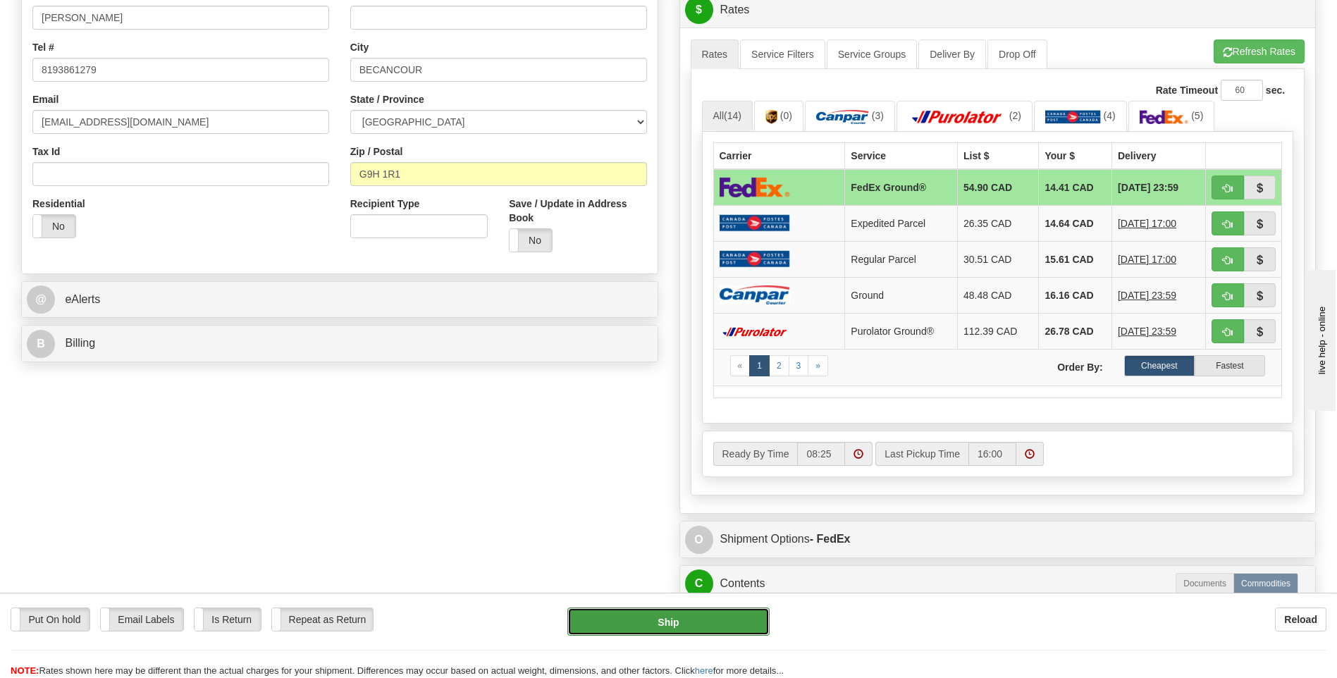
click at [676, 626] on button "Ship" at bounding box center [668, 622] width 202 height 28
type input "92"
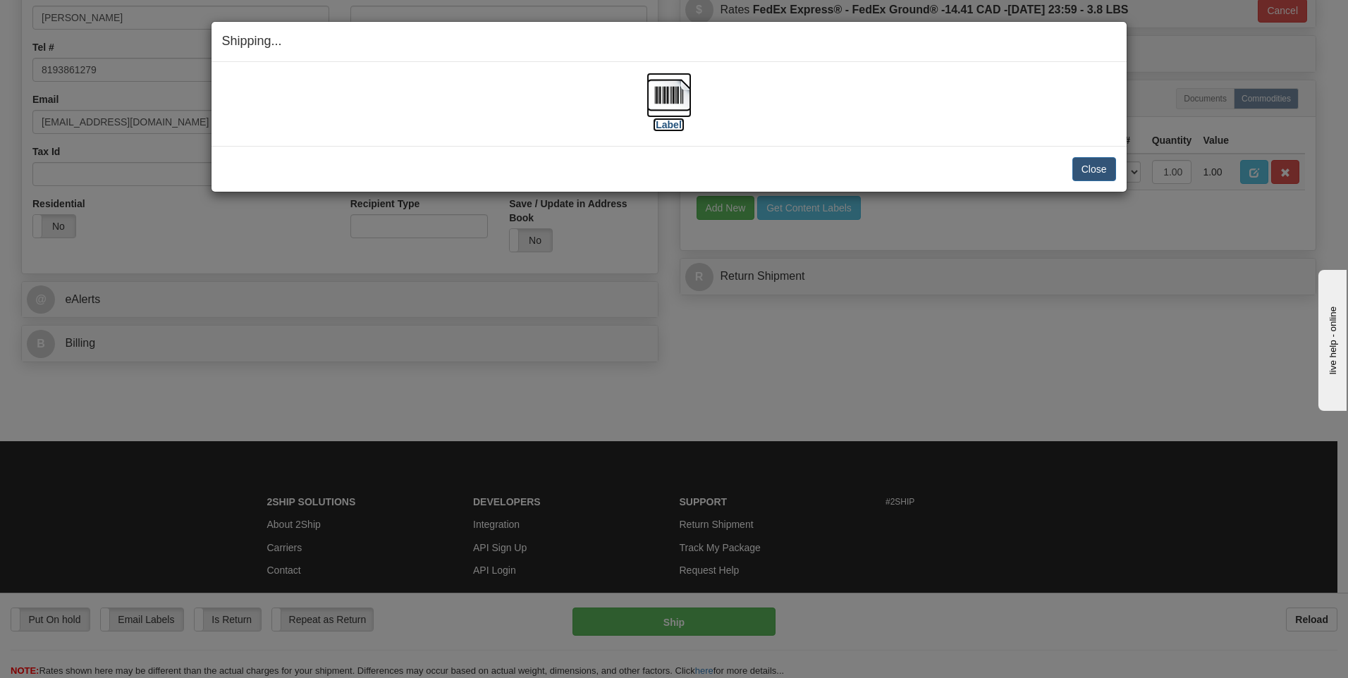
click at [660, 101] on img at bounding box center [668, 95] width 45 height 45
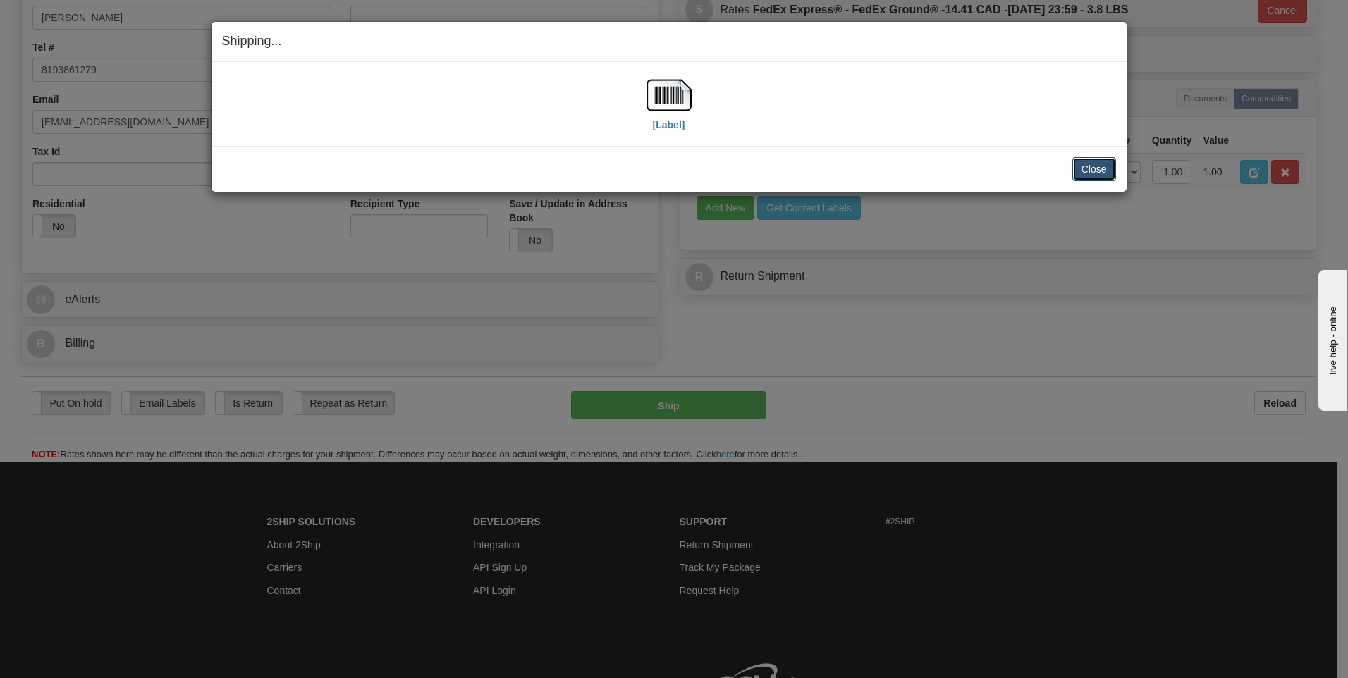
click at [1109, 159] on button "Close" at bounding box center [1094, 169] width 44 height 24
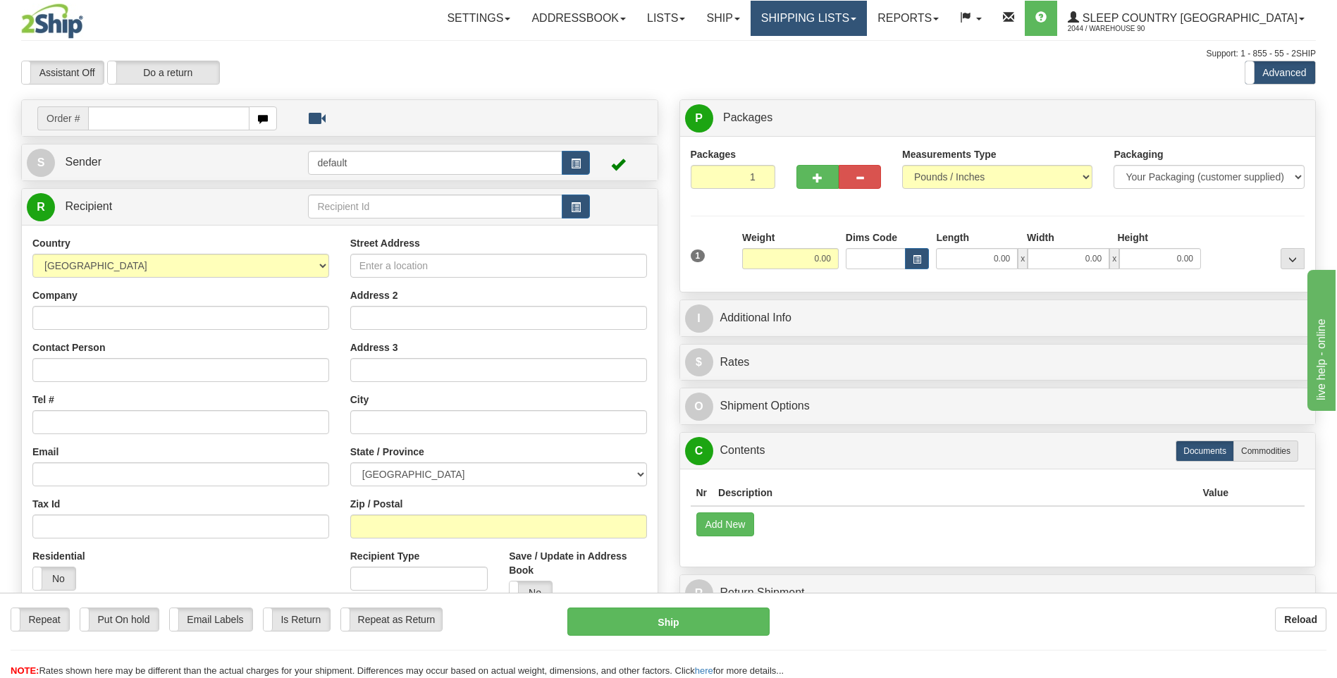
click at [864, 11] on link "Shipping lists" at bounding box center [809, 18] width 116 height 35
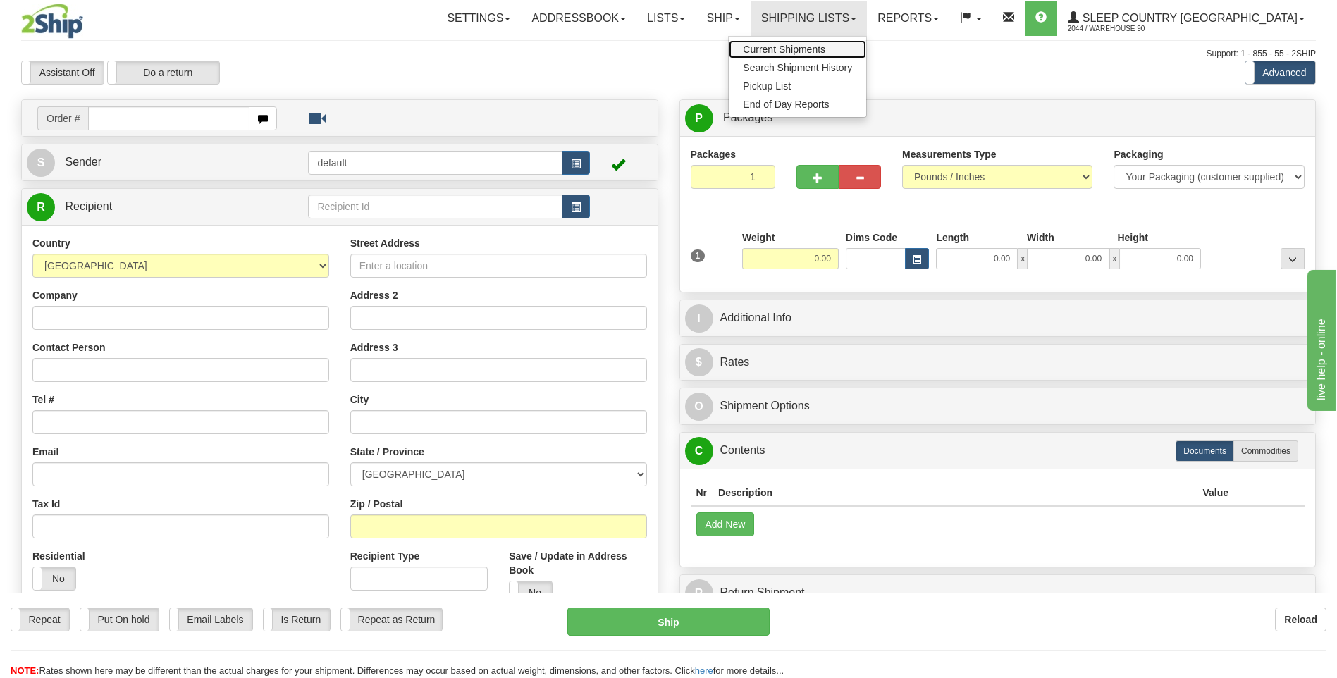
click at [825, 46] on span "Current Shipments" at bounding box center [784, 49] width 82 height 11
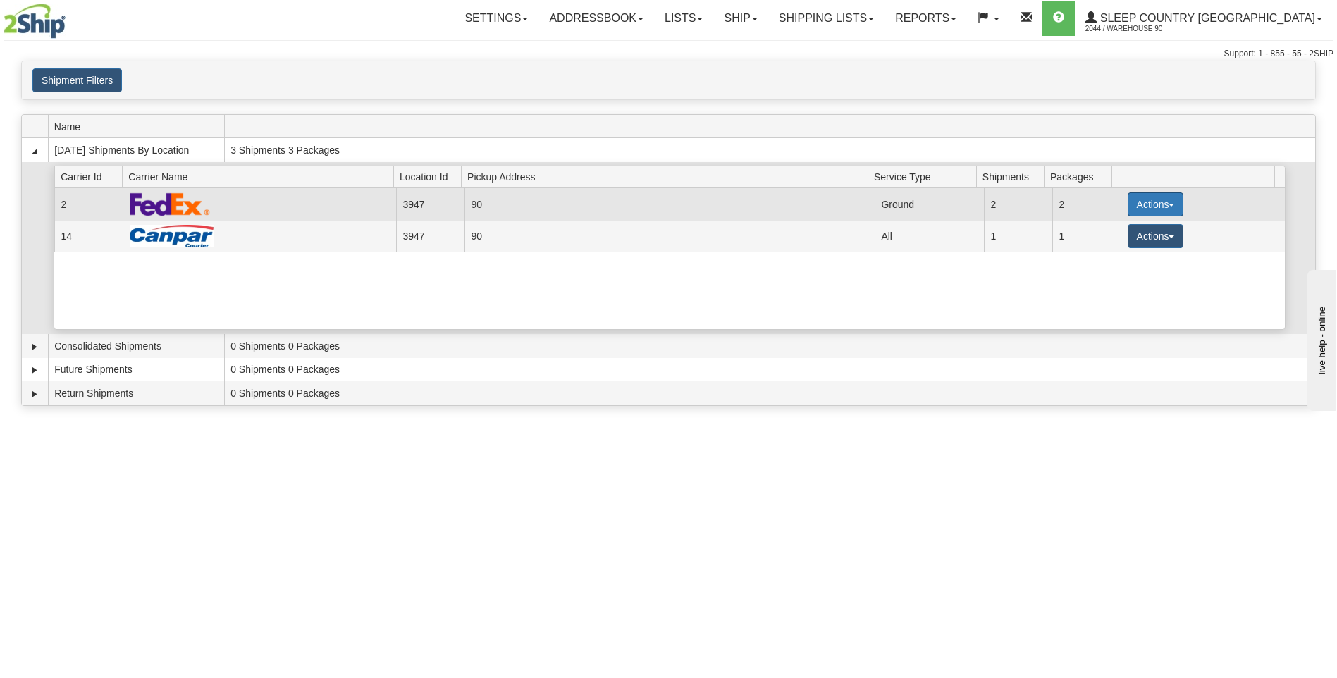
click at [1167, 199] on button "Actions" at bounding box center [1156, 204] width 56 height 24
click at [1119, 255] on link "Close" at bounding box center [1126, 249] width 113 height 18
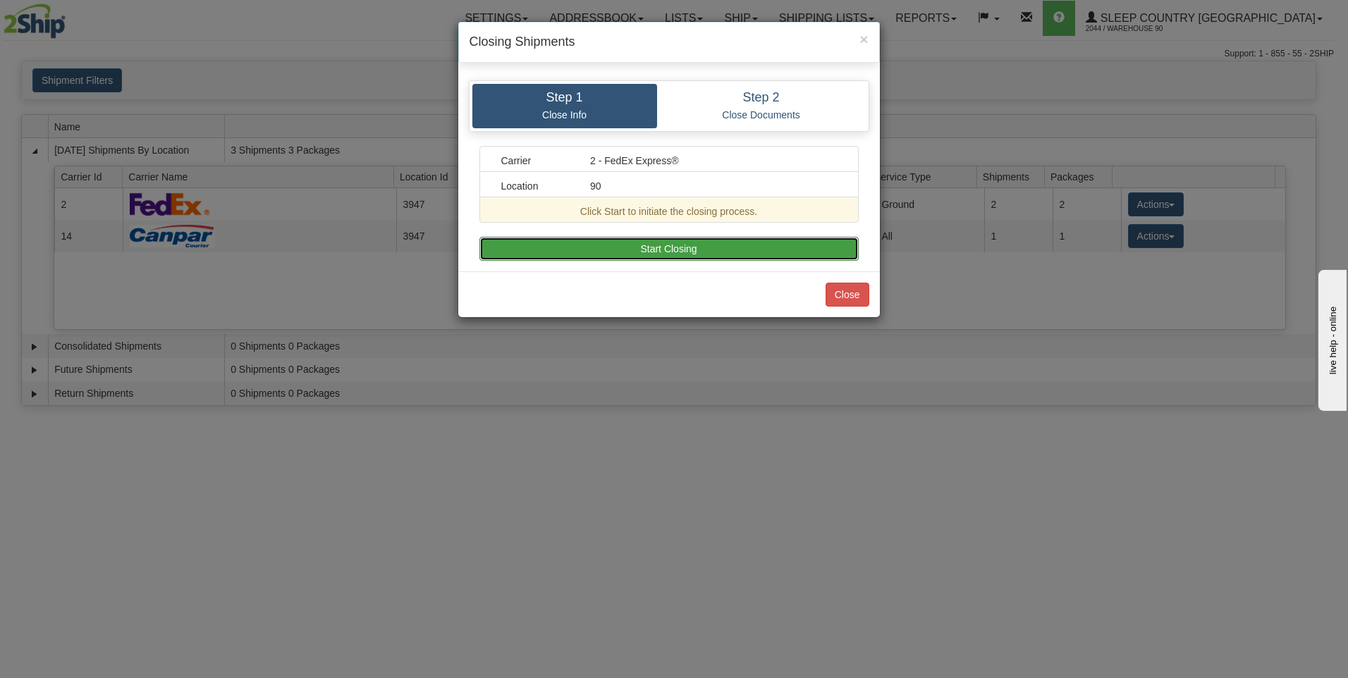
click at [694, 255] on button "Start Closing" at bounding box center [668, 249] width 379 height 24
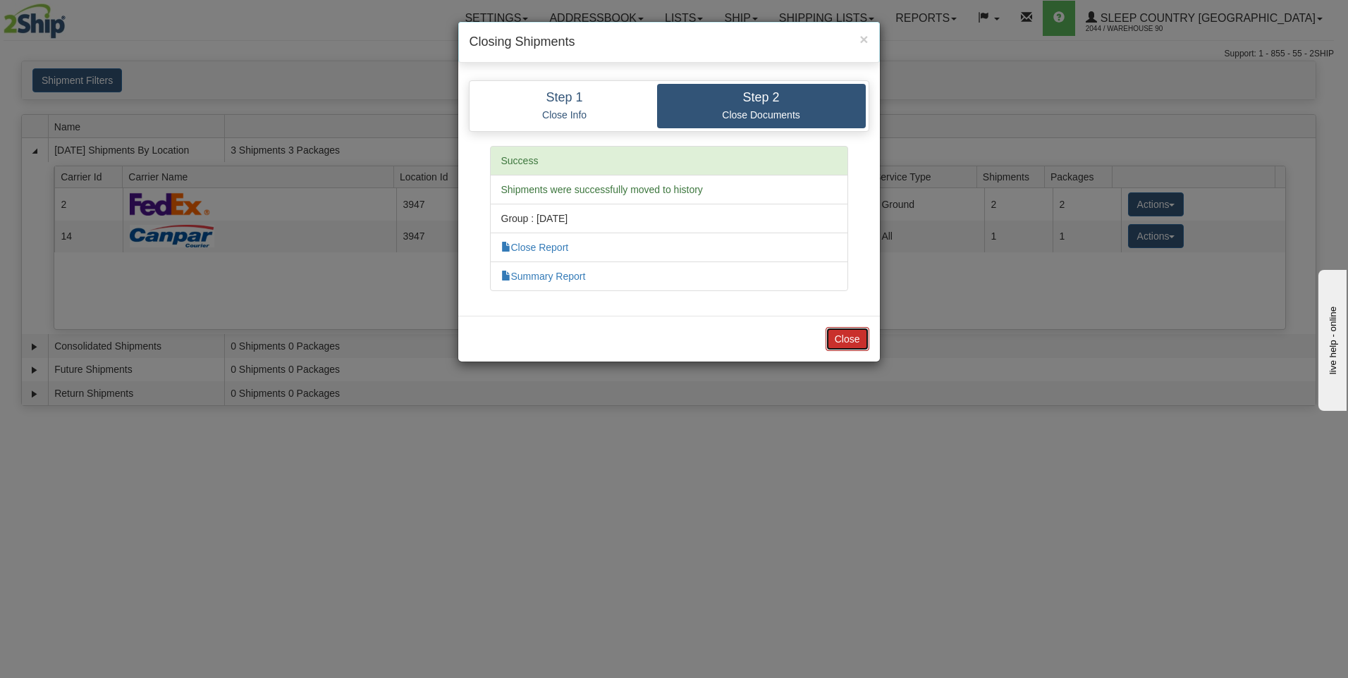
click at [838, 335] on button "Close" at bounding box center [847, 339] width 44 height 24
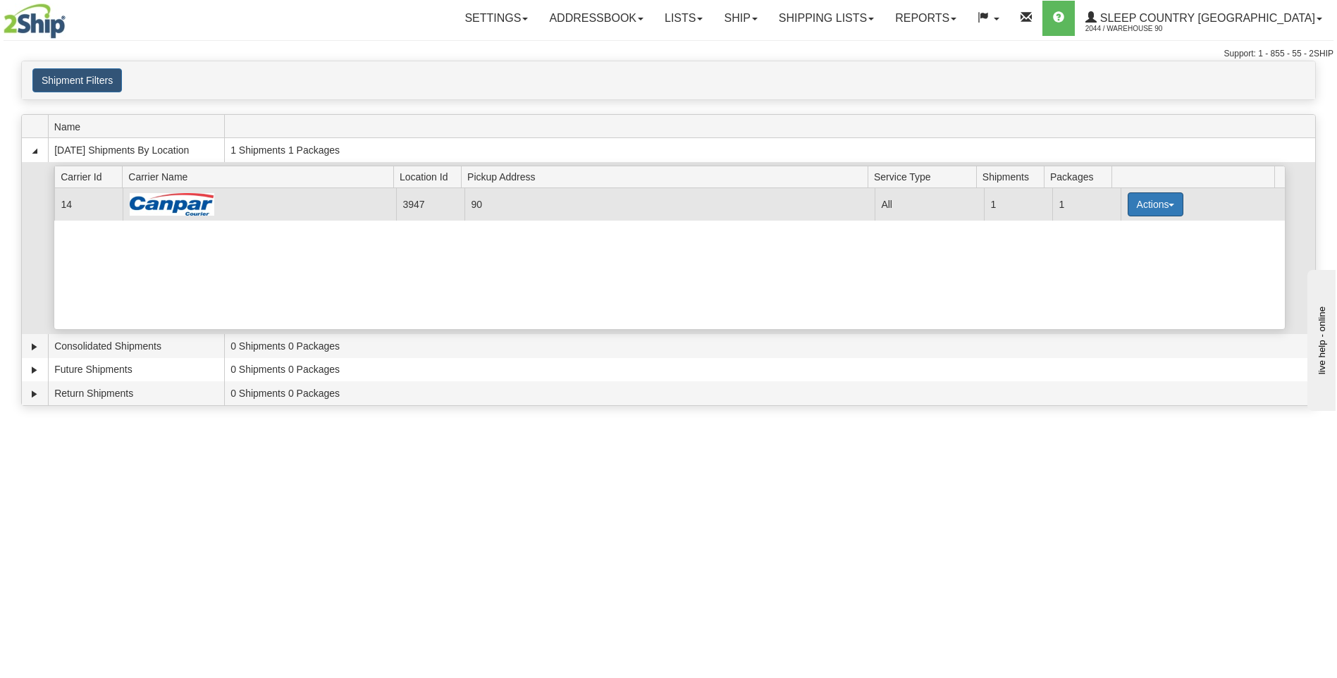
click at [1168, 202] on button "Actions" at bounding box center [1156, 204] width 56 height 24
click at [1111, 249] on span "Close" at bounding box center [1100, 249] width 32 height 10
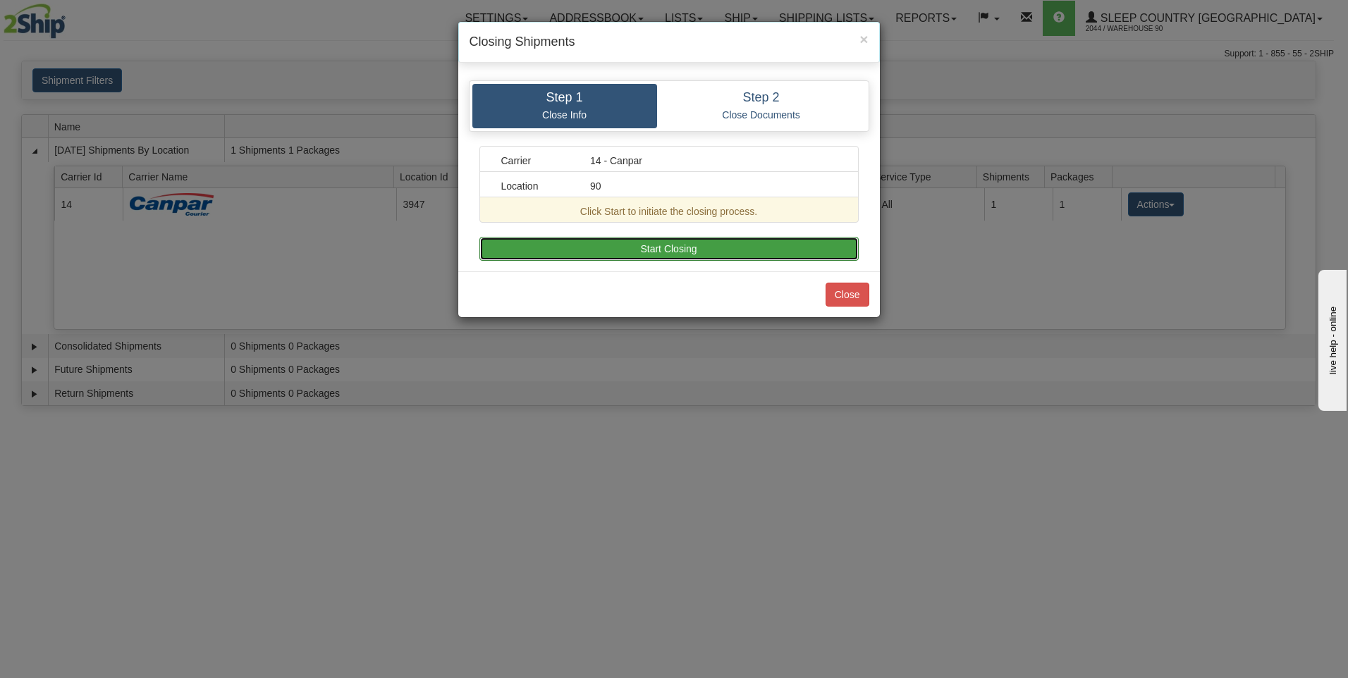
click at [737, 254] on button "Start Closing" at bounding box center [668, 249] width 379 height 24
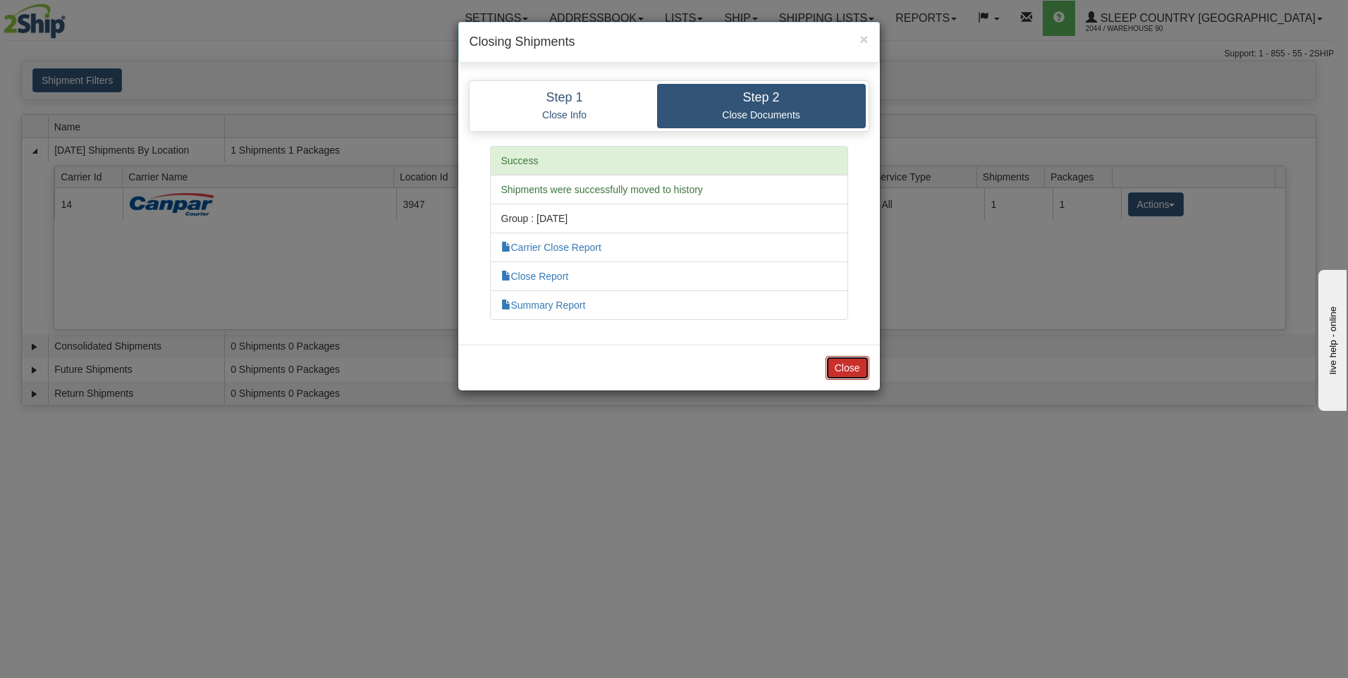
click at [842, 361] on button "Close" at bounding box center [847, 368] width 44 height 24
